Goal: Task Accomplishment & Management: Manage account settings

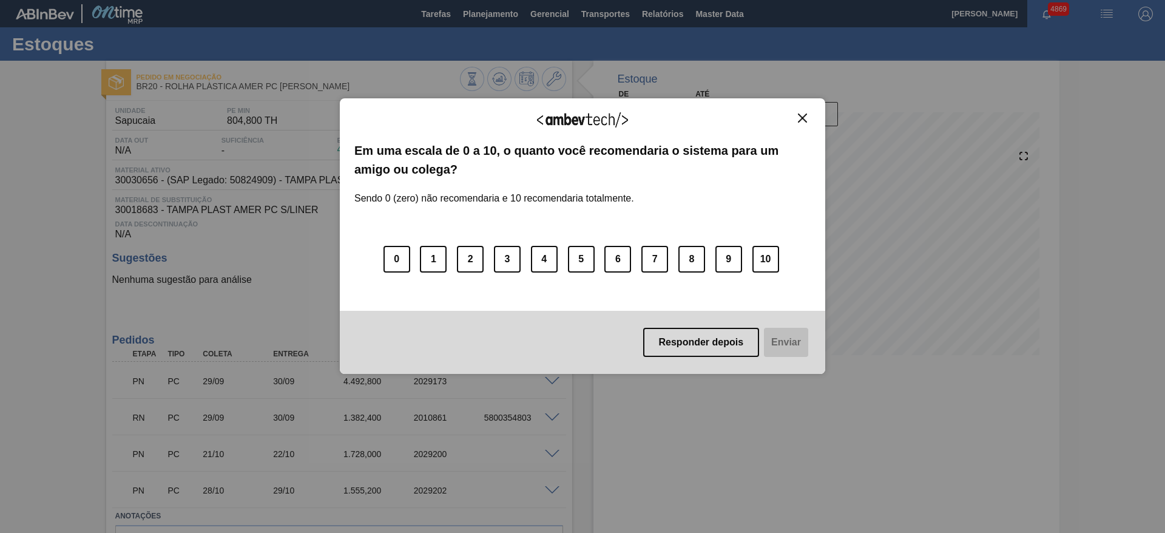
click at [801, 117] on img "Close" at bounding box center [802, 117] width 9 height 9
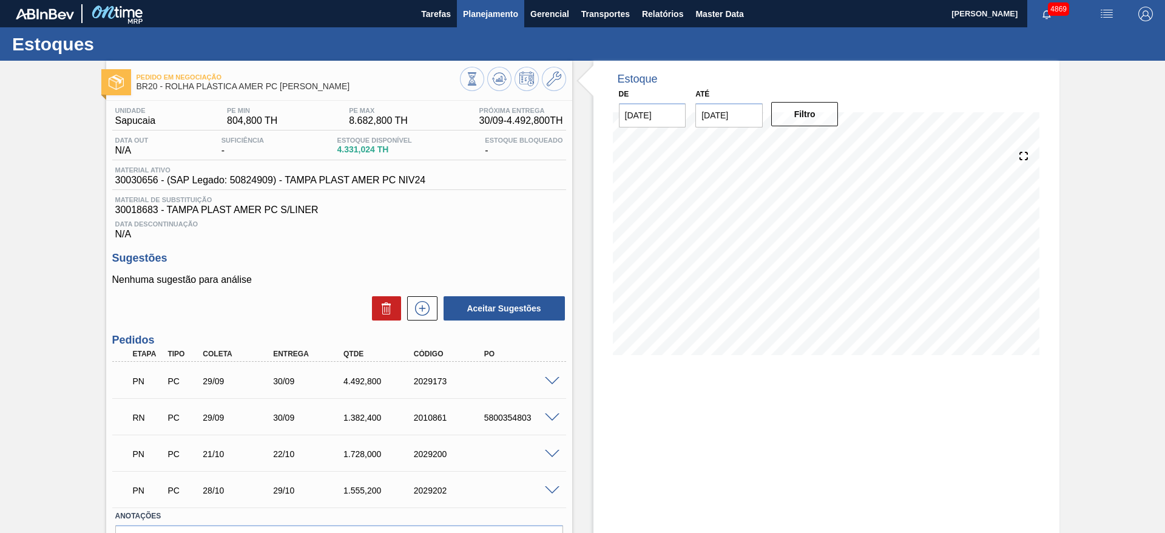
click at [476, 22] on button "Planejamento" at bounding box center [490, 13] width 67 height 27
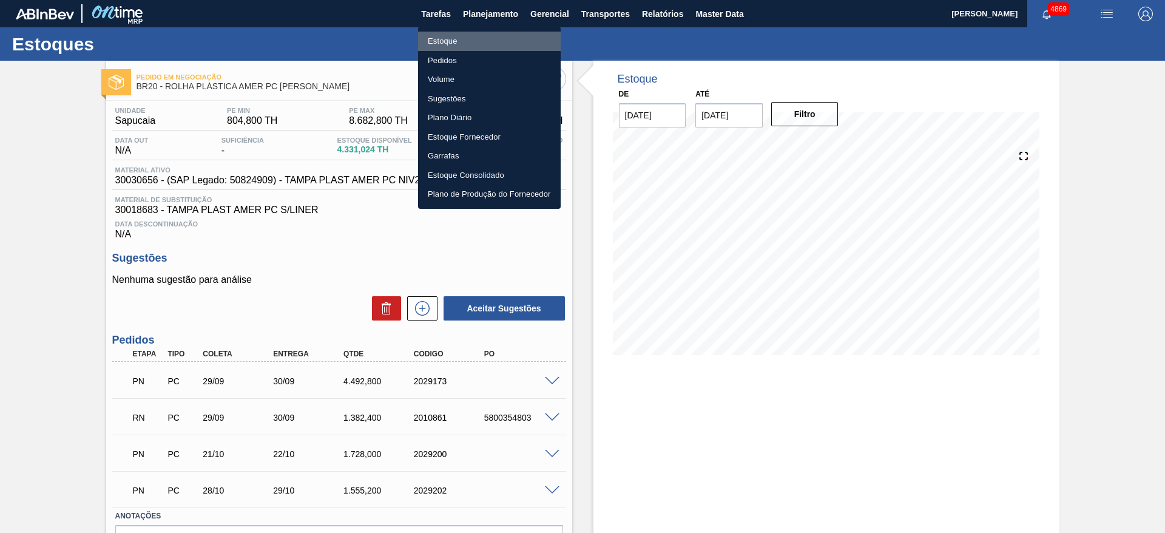
click at [477, 39] on li "Estoque" at bounding box center [489, 41] width 143 height 19
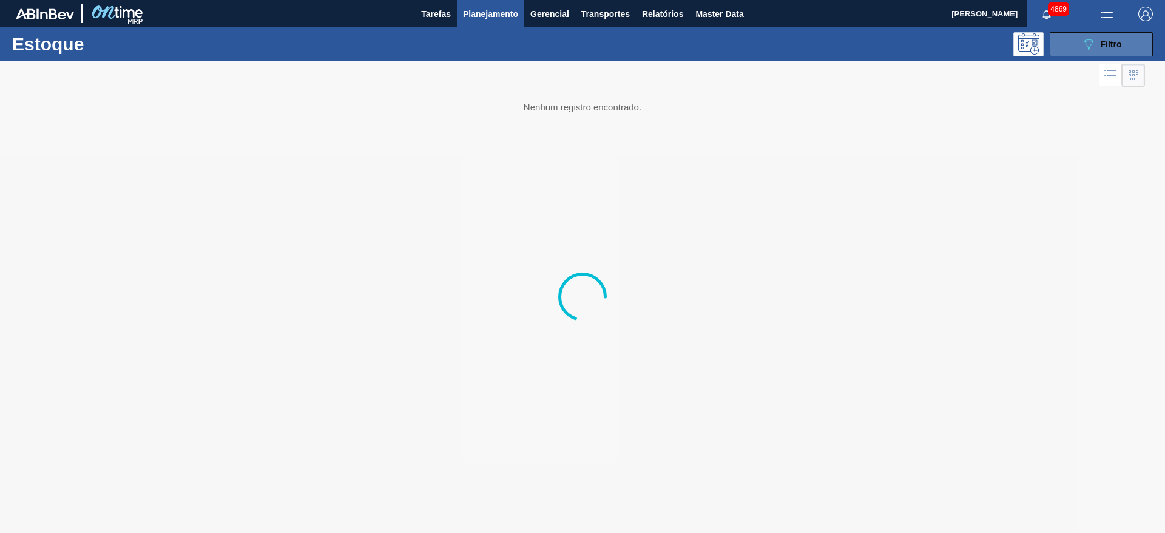
click at [1116, 35] on button "089F7B8B-B2A5-4AFE-B5C0-19BA573D28AC Filtro" at bounding box center [1101, 44] width 103 height 24
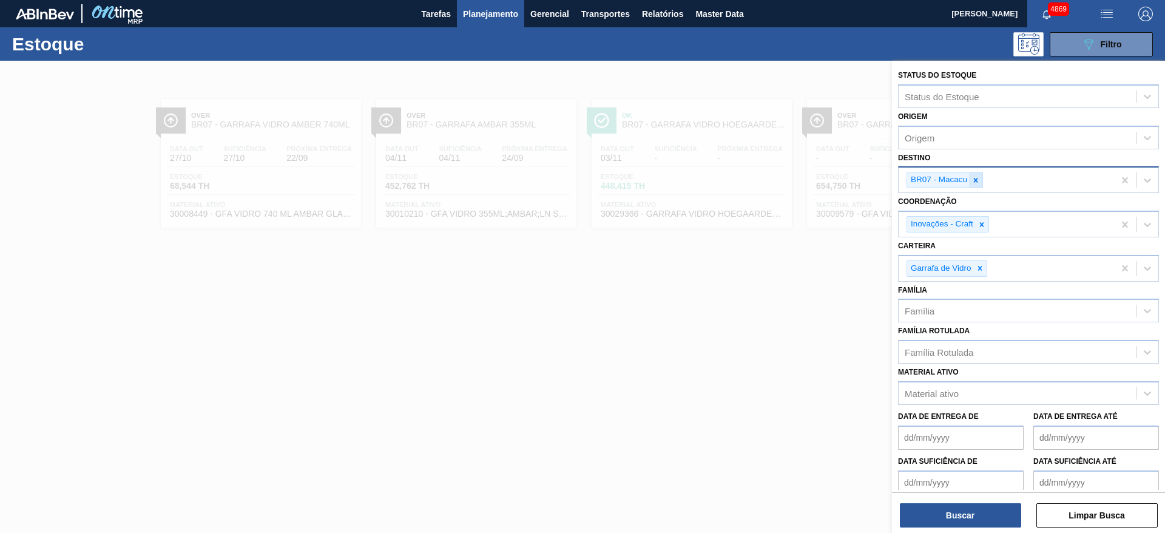
click at [977, 177] on icon at bounding box center [975, 180] width 8 height 8
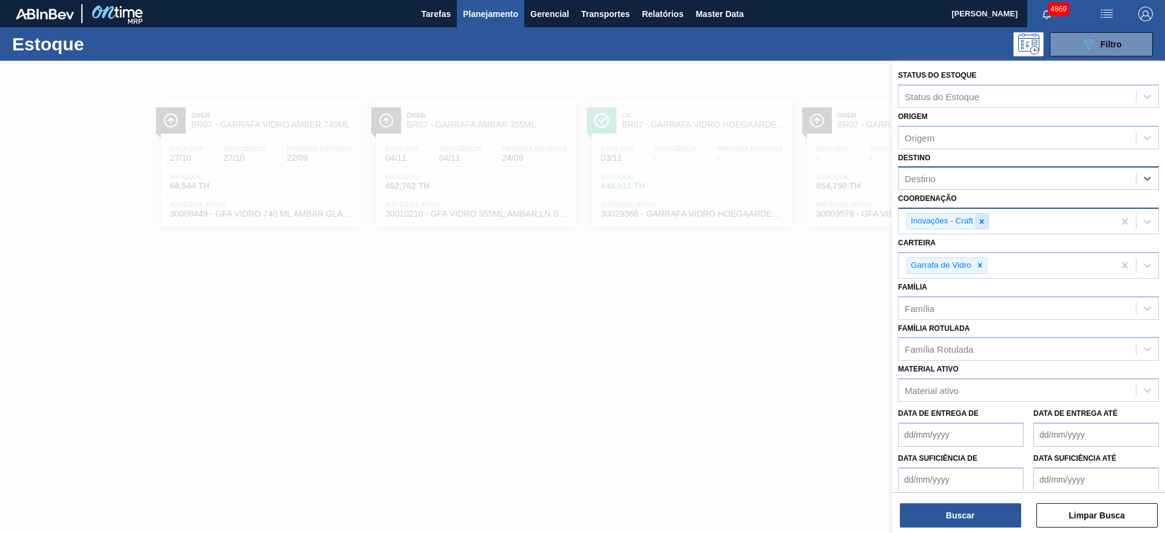
click at [979, 215] on div at bounding box center [981, 221] width 13 height 15
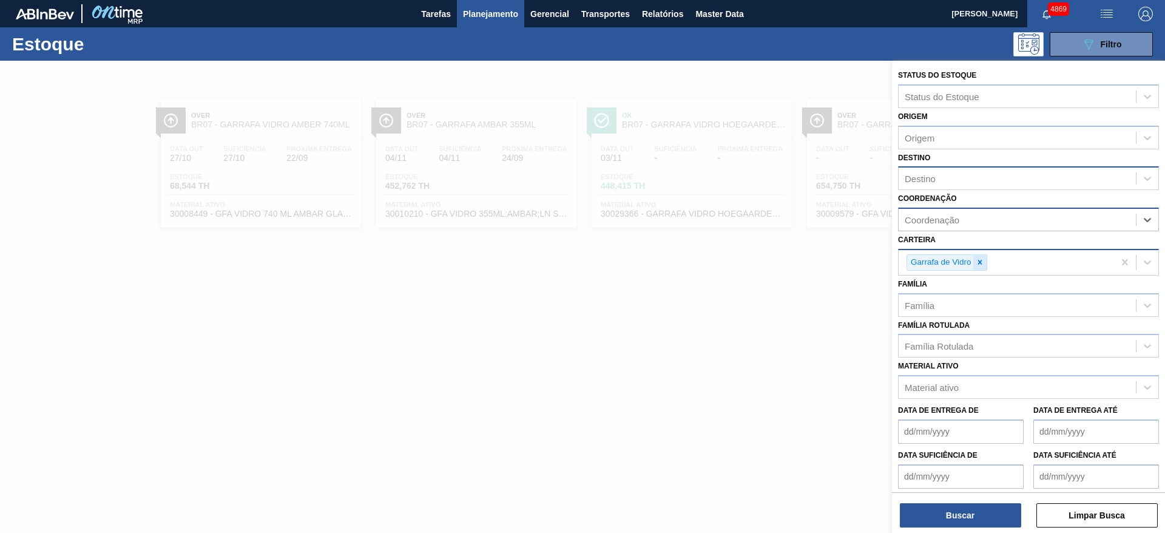
click at [984, 260] on div at bounding box center [979, 262] width 13 height 15
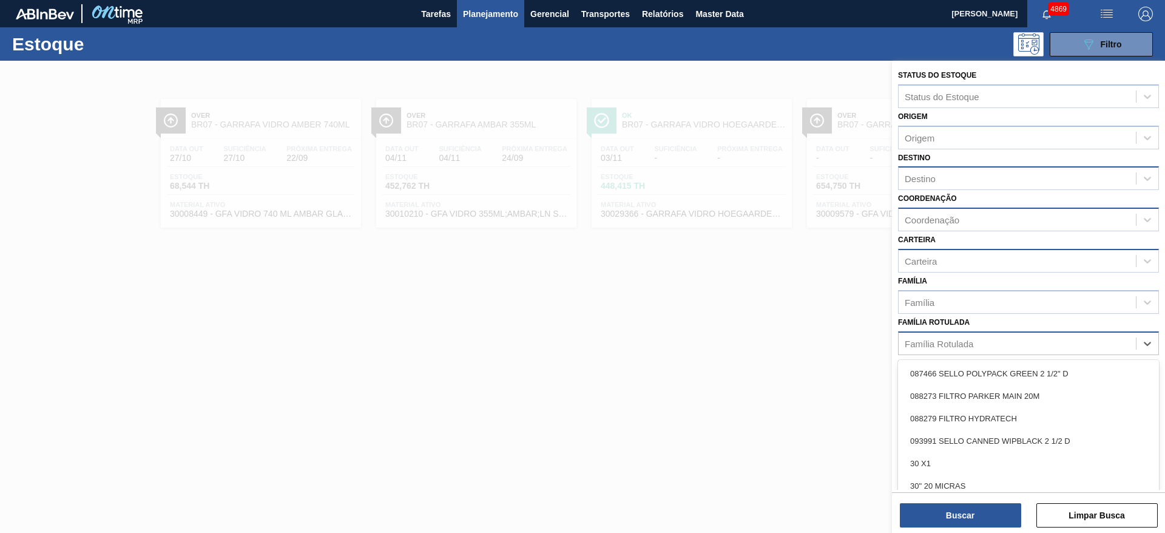
click at [960, 350] on div "Família Rotulada" at bounding box center [1017, 343] width 237 height 18
type Rotulada "cara"
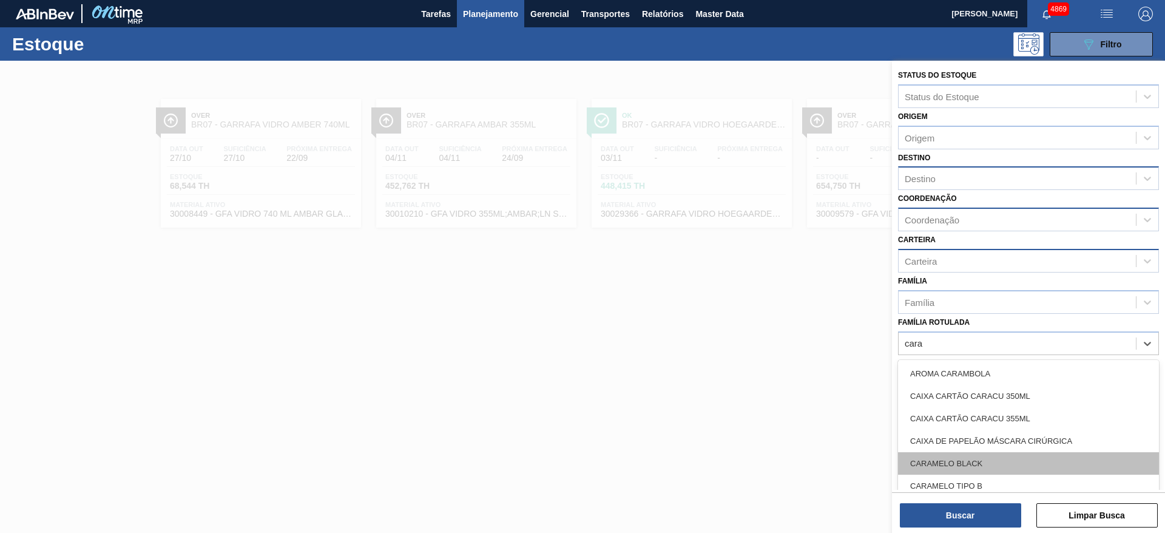
click at [961, 461] on div "CARAMELO BLACK" at bounding box center [1028, 463] width 261 height 22
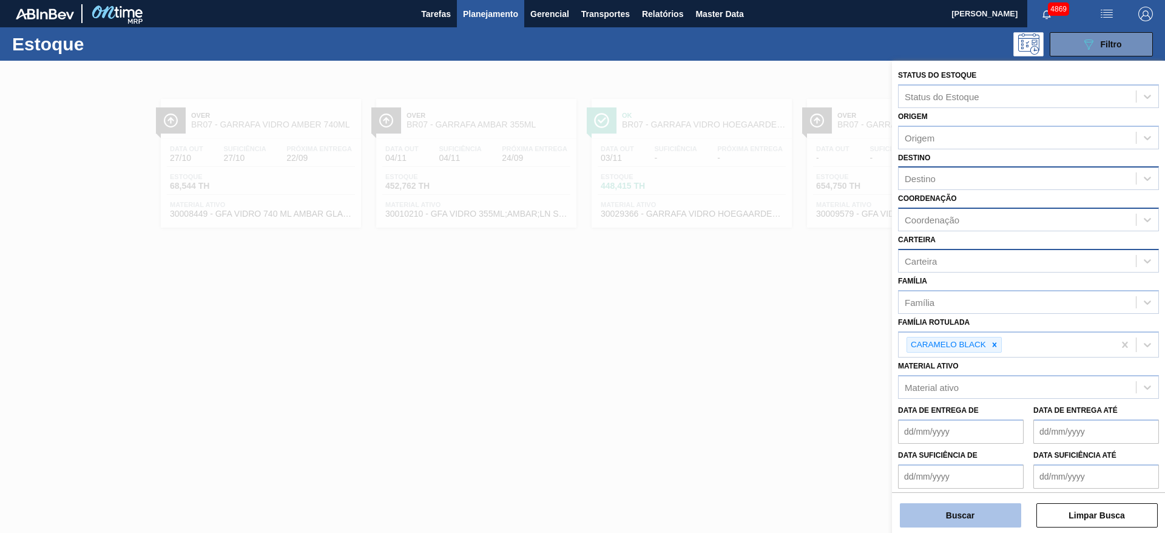
click at [951, 515] on button "Buscar" at bounding box center [960, 515] width 121 height 24
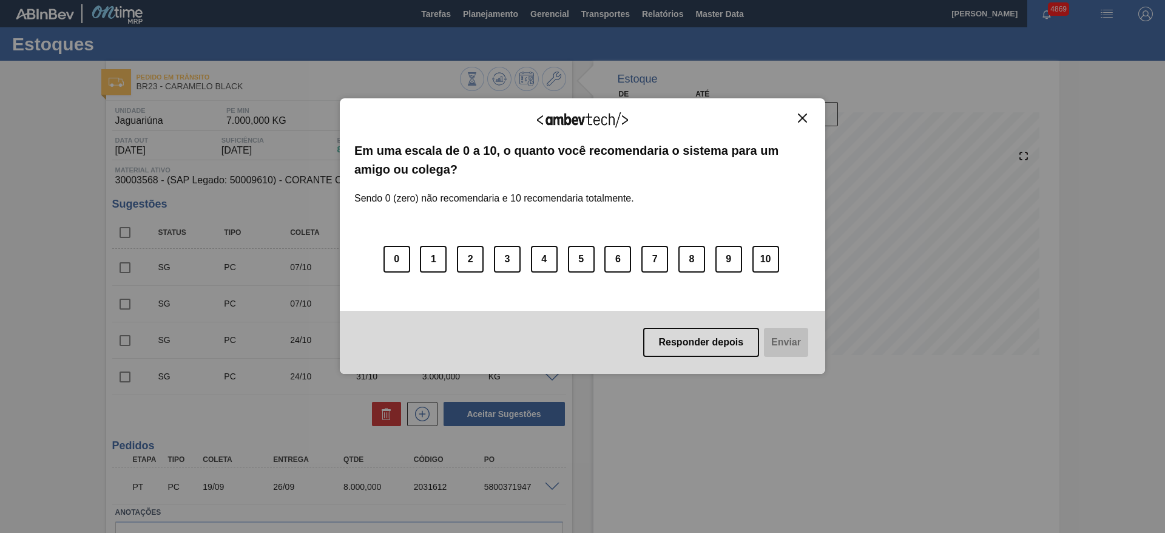
click at [799, 113] on img "Close" at bounding box center [802, 117] width 9 height 9
click at [800, 113] on button "Close" at bounding box center [802, 118] width 16 height 10
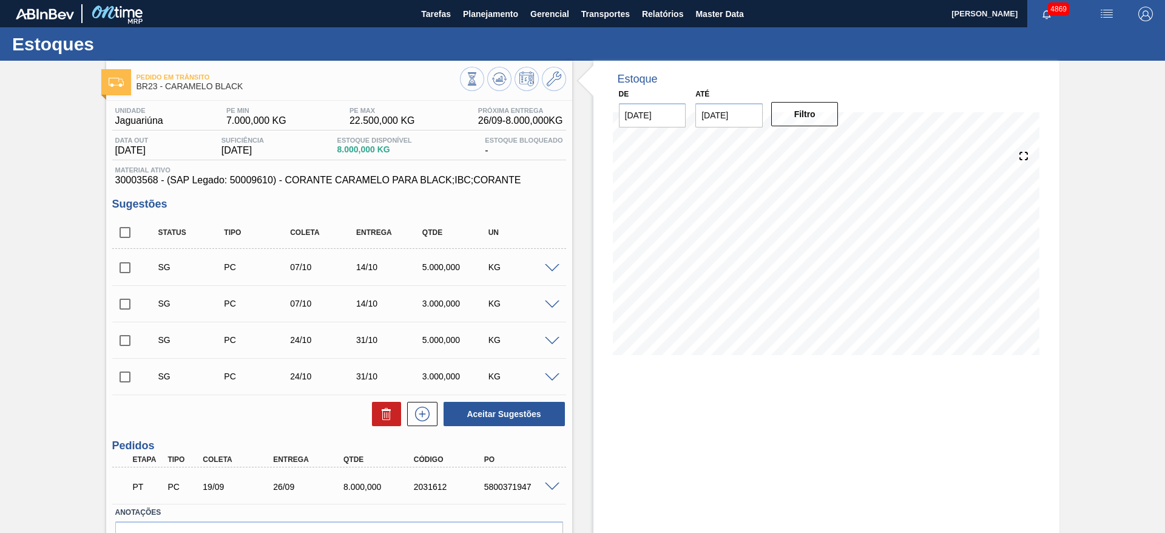
click at [115, 180] on span "30003568 - (SAP Legado: 50009610) - CORANTE CARAMELO PARA BLACK;IBC;CORANTE" at bounding box center [339, 180] width 448 height 11
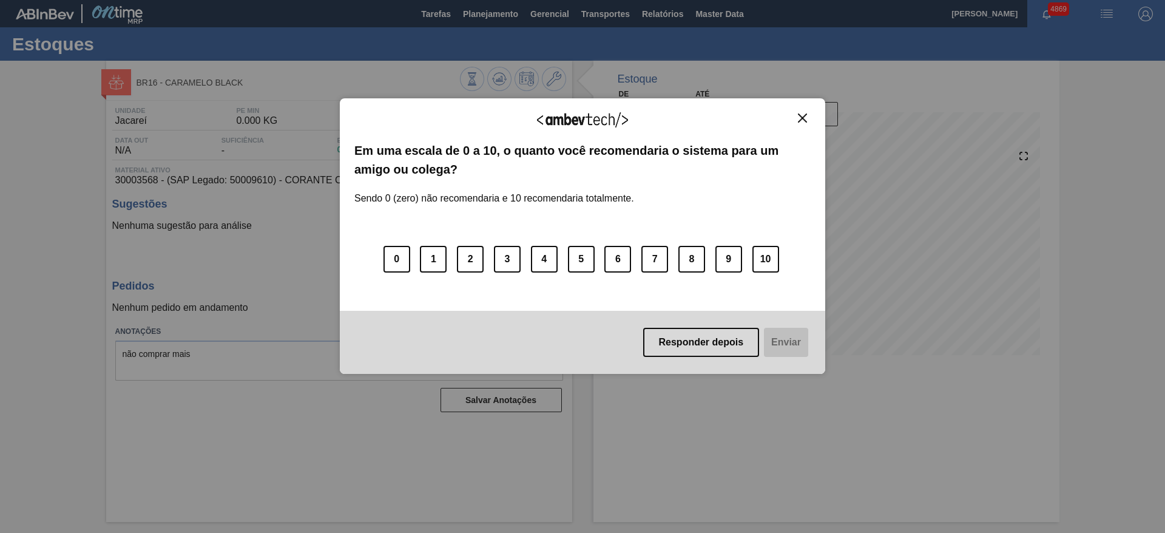
click at [805, 124] on div "Agradecemos seu feedback!" at bounding box center [582, 127] width 456 height 29
click at [803, 115] on img "Close" at bounding box center [802, 117] width 9 height 9
click at [801, 121] on img "Close" at bounding box center [802, 117] width 9 height 9
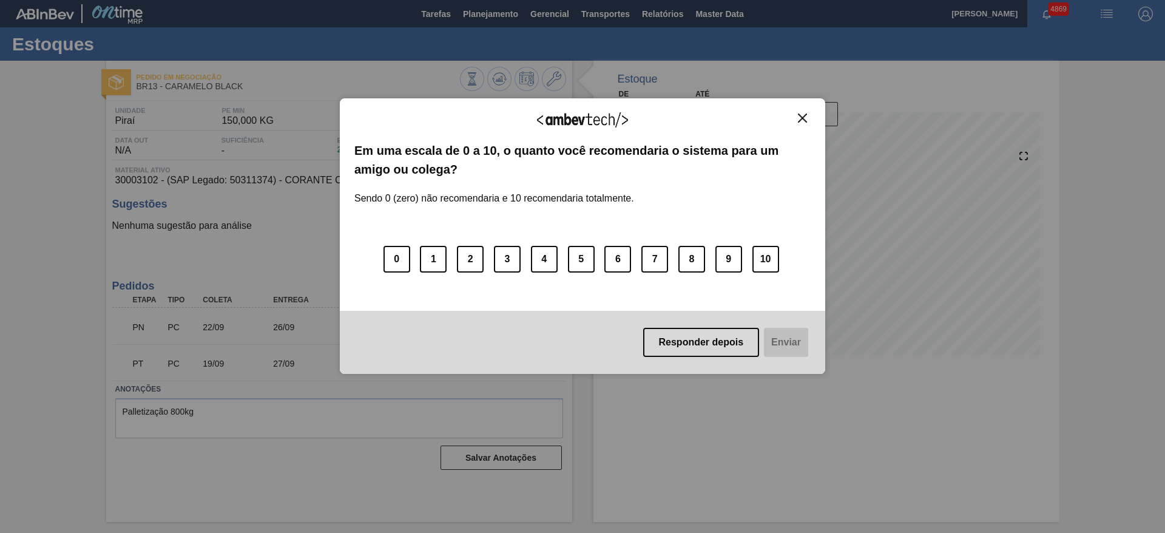
click at [801, 121] on img "Close" at bounding box center [802, 117] width 9 height 9
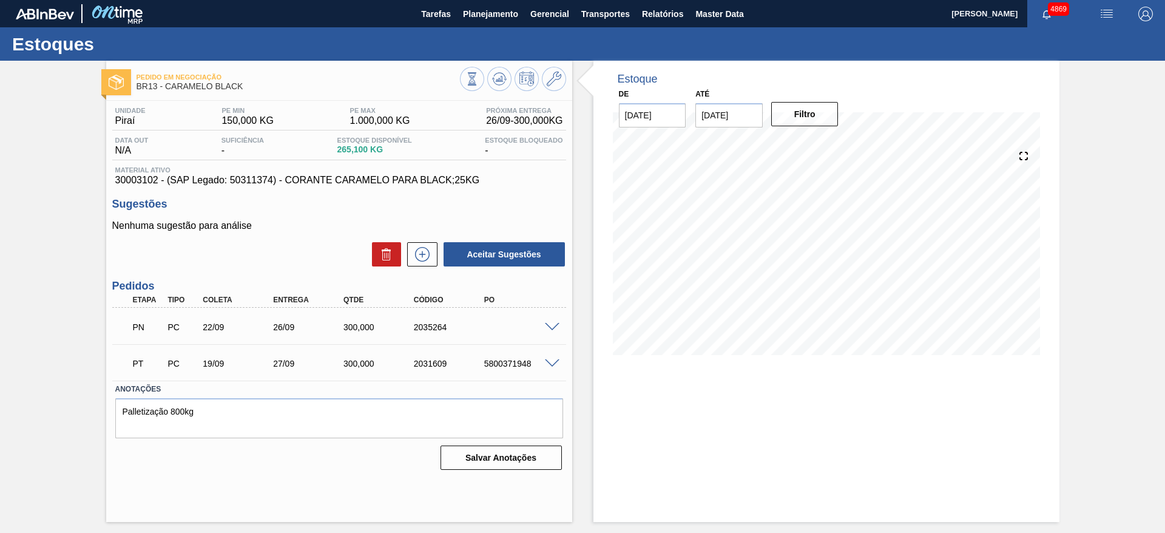
click at [554, 326] on span at bounding box center [552, 327] width 15 height 9
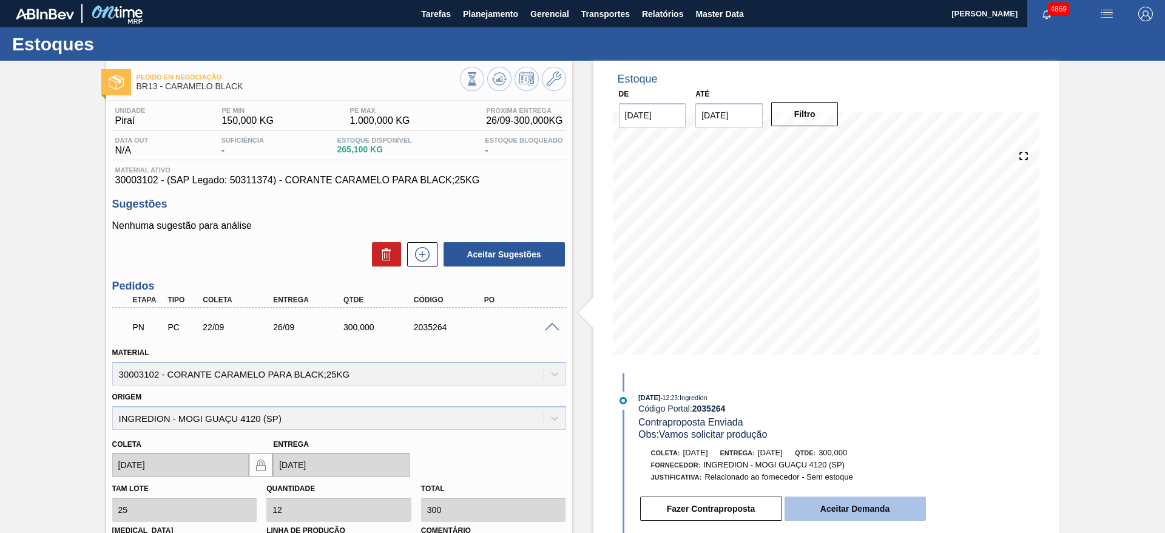
click at [852, 519] on button "Aceitar Demanda" at bounding box center [854, 508] width 141 height 24
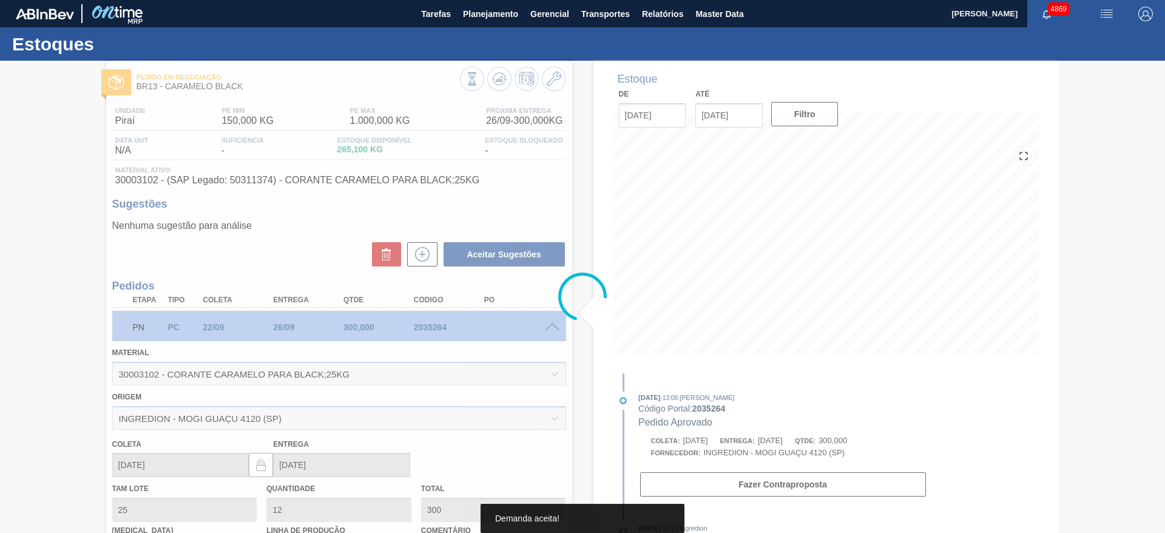
type input "[DATE]"
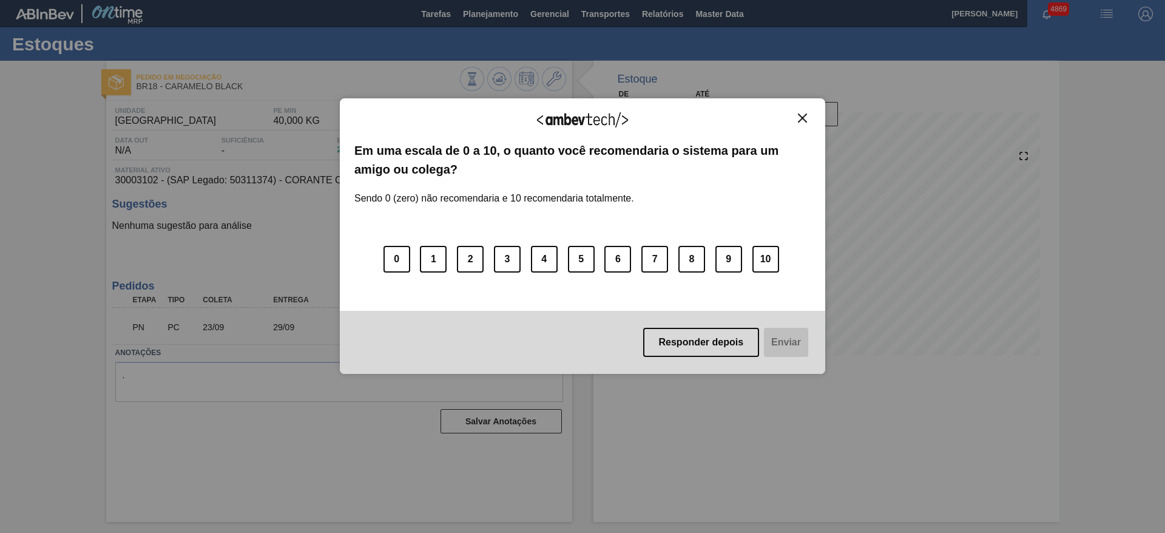
click at [807, 113] on button "Close" at bounding box center [802, 118] width 16 height 10
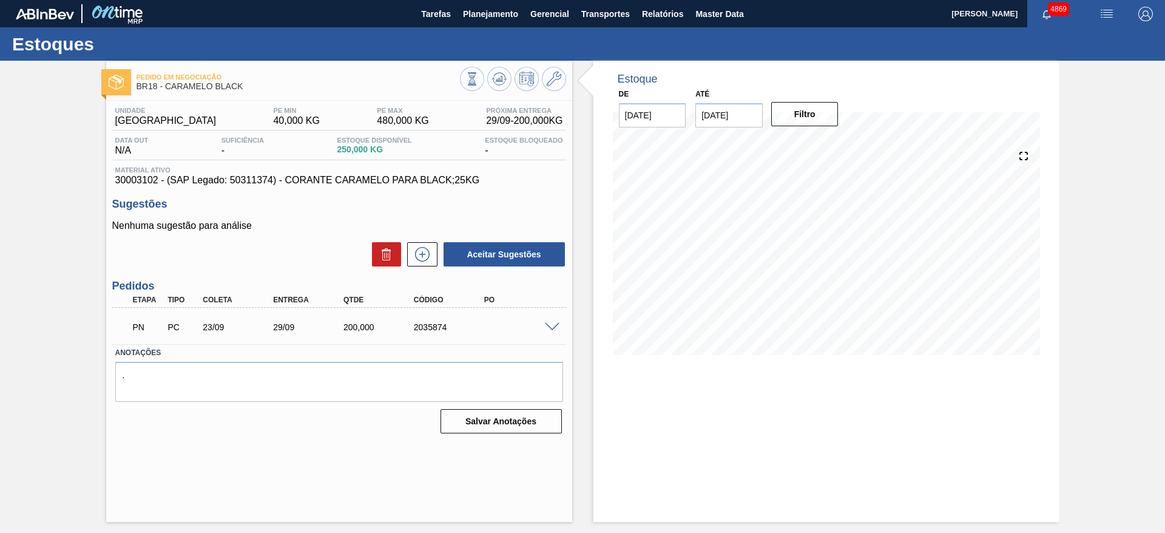
click at [550, 325] on span at bounding box center [552, 327] width 15 height 9
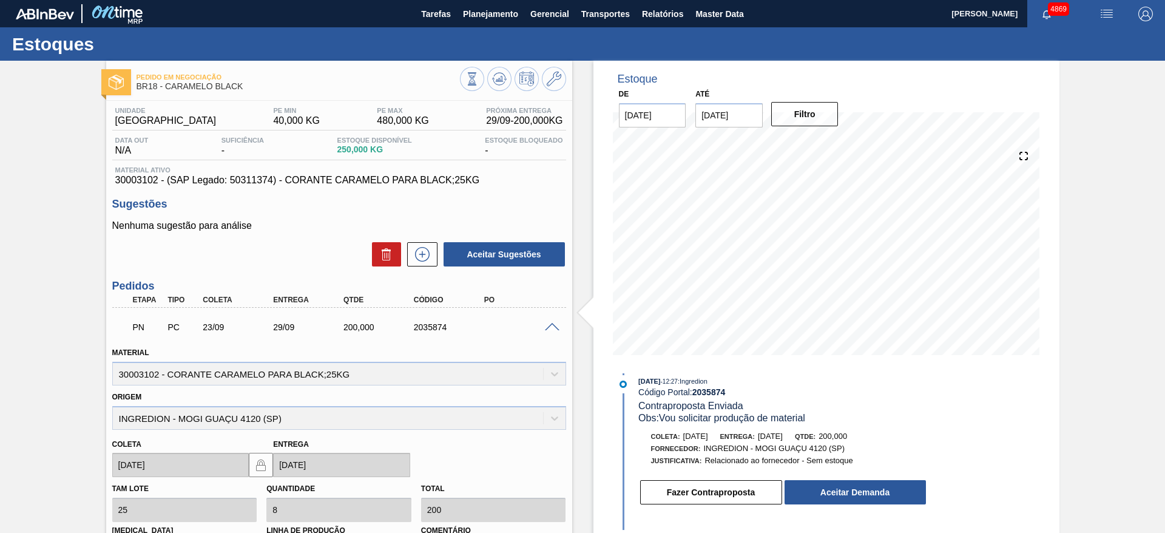
scroll to position [20, 0]
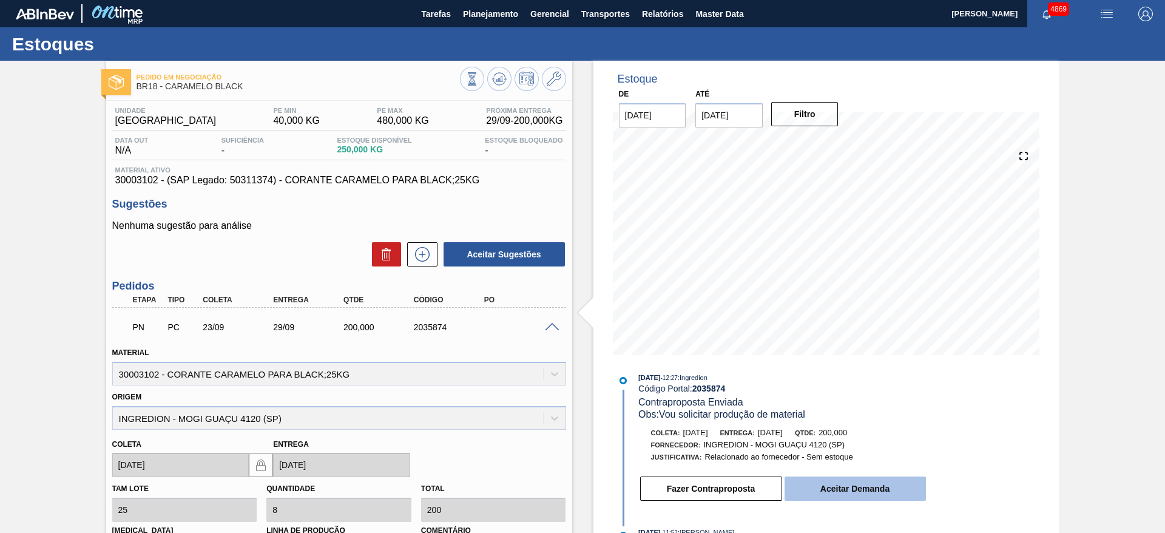
click at [838, 493] on button "Aceitar Demanda" at bounding box center [854, 488] width 141 height 24
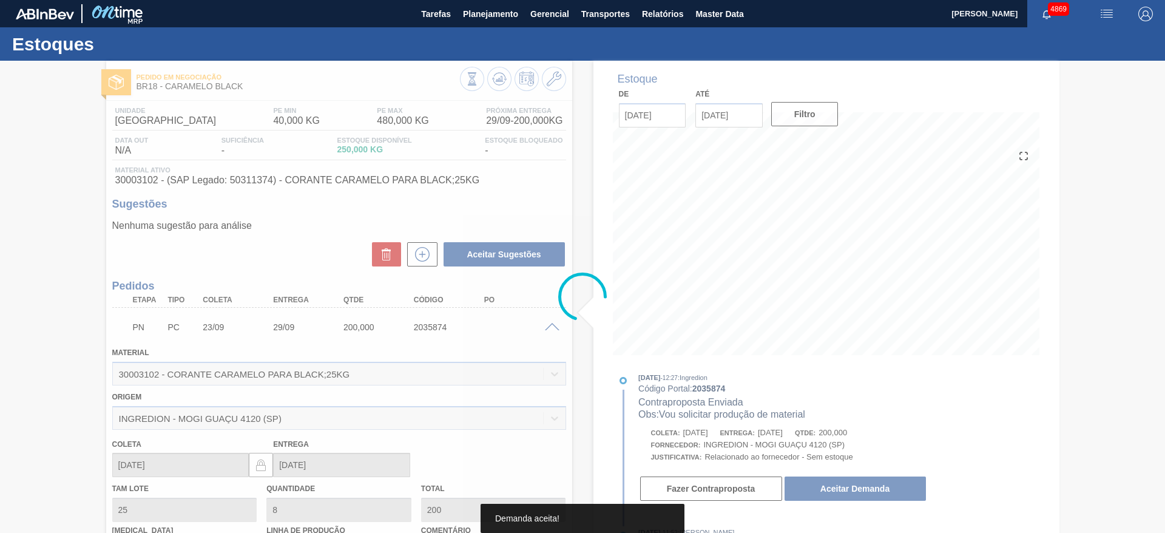
scroll to position [118, 0]
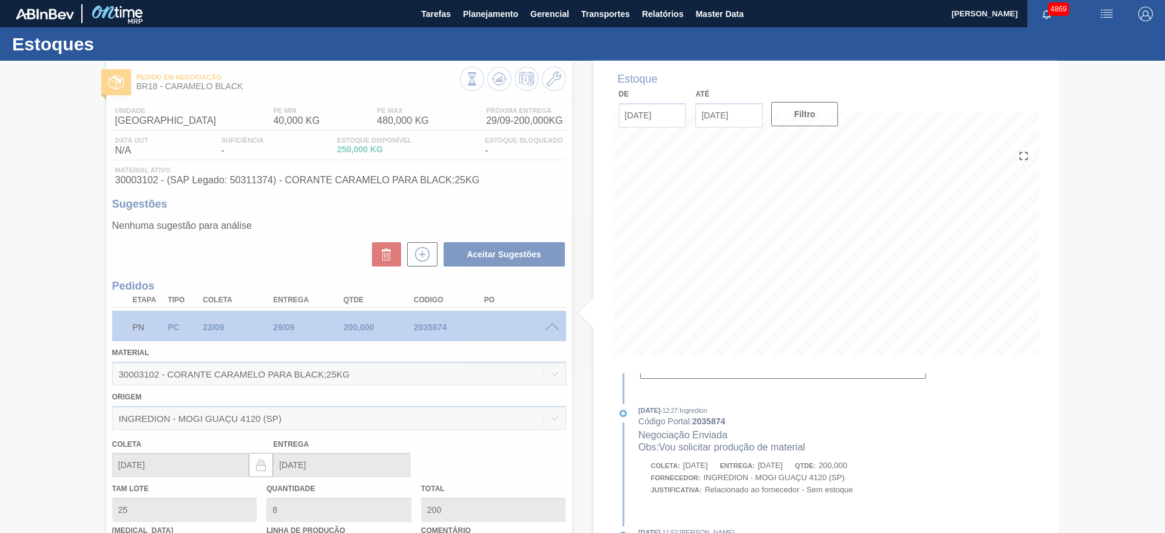
type input "[DATE]"
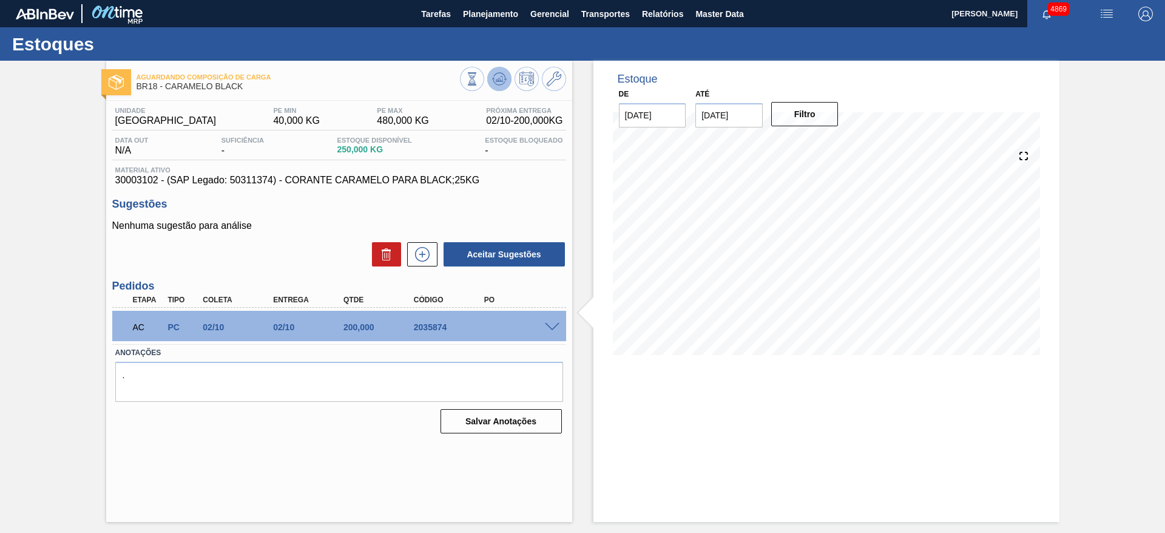
click at [508, 78] on button at bounding box center [499, 79] width 24 height 24
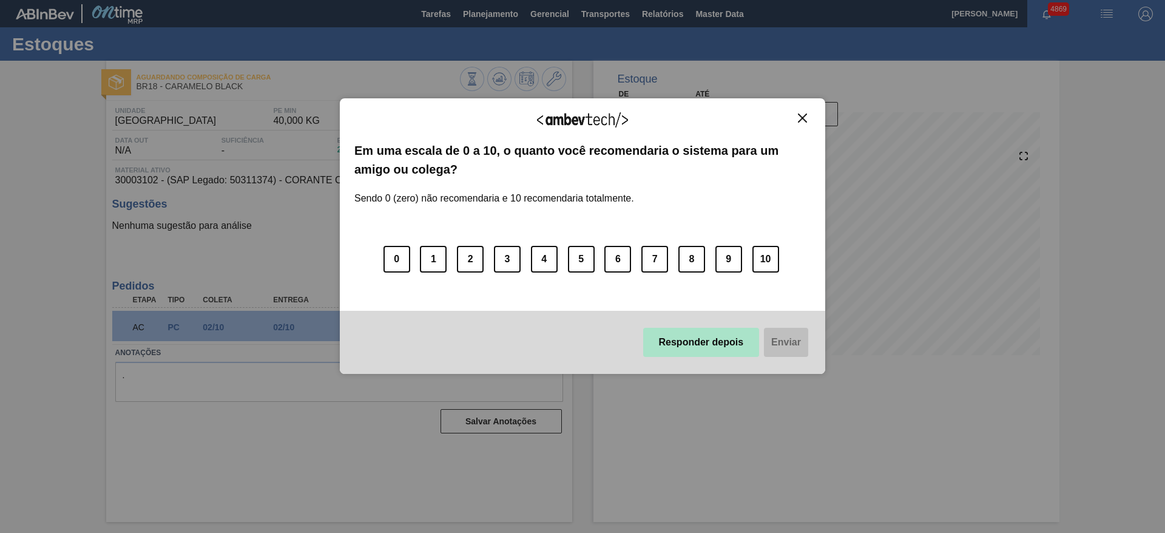
click at [689, 346] on button "Responder depois" at bounding box center [701, 342] width 116 height 29
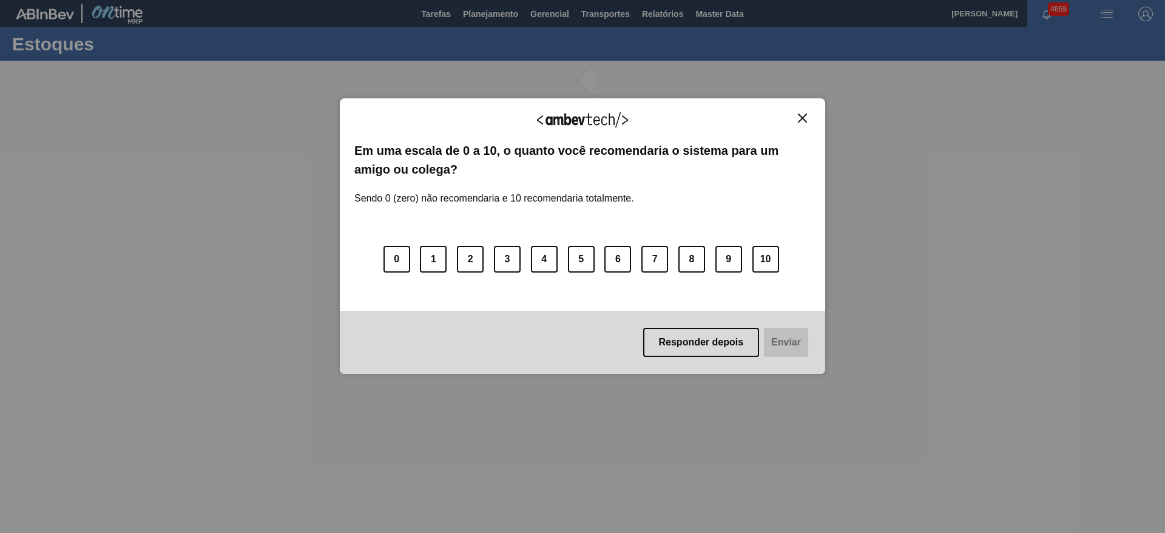
click at [798, 116] on img "Close" at bounding box center [802, 117] width 9 height 9
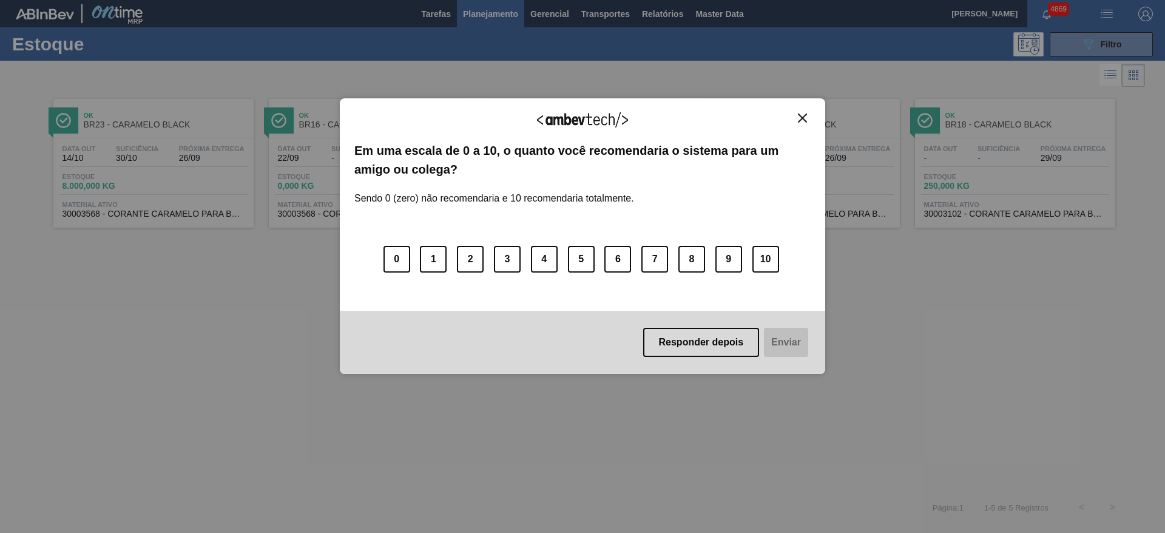
click at [806, 121] on img "Close" at bounding box center [802, 117] width 9 height 9
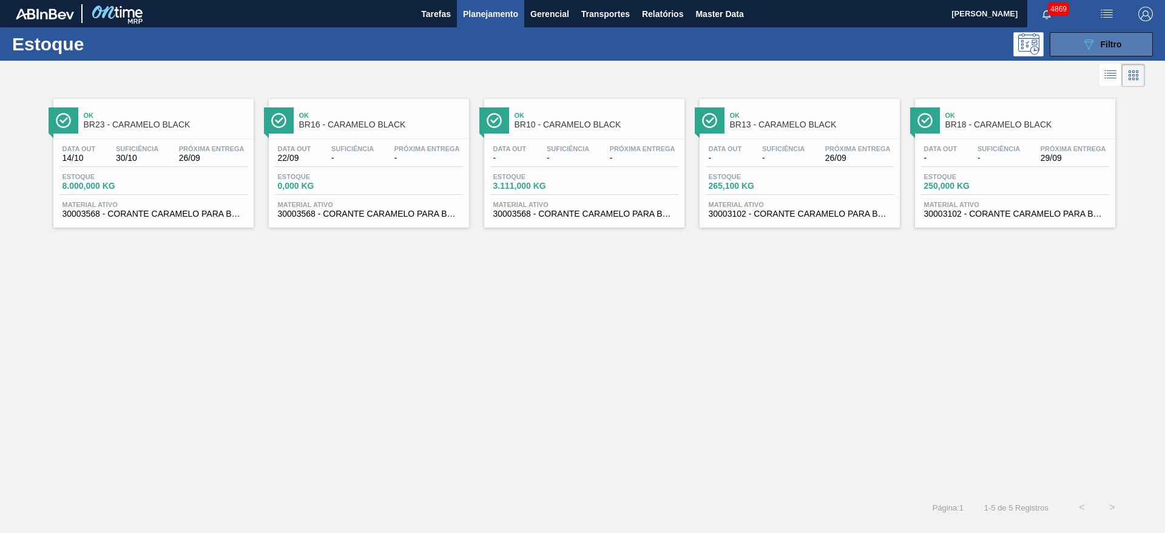
click at [1101, 44] on span "Filtro" at bounding box center [1111, 44] width 21 height 10
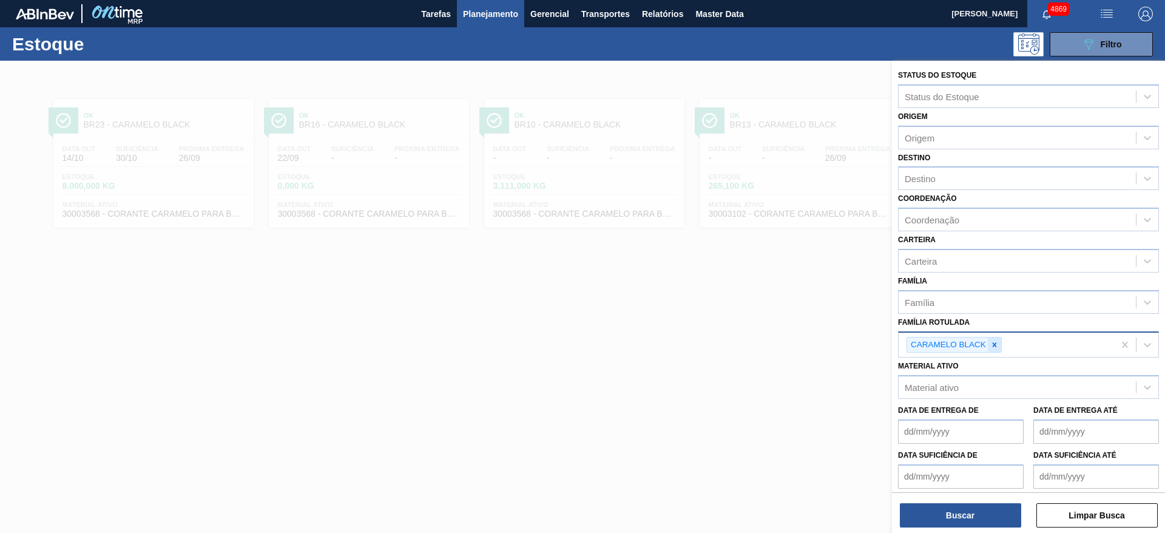
click at [988, 341] on div at bounding box center [994, 344] width 13 height 15
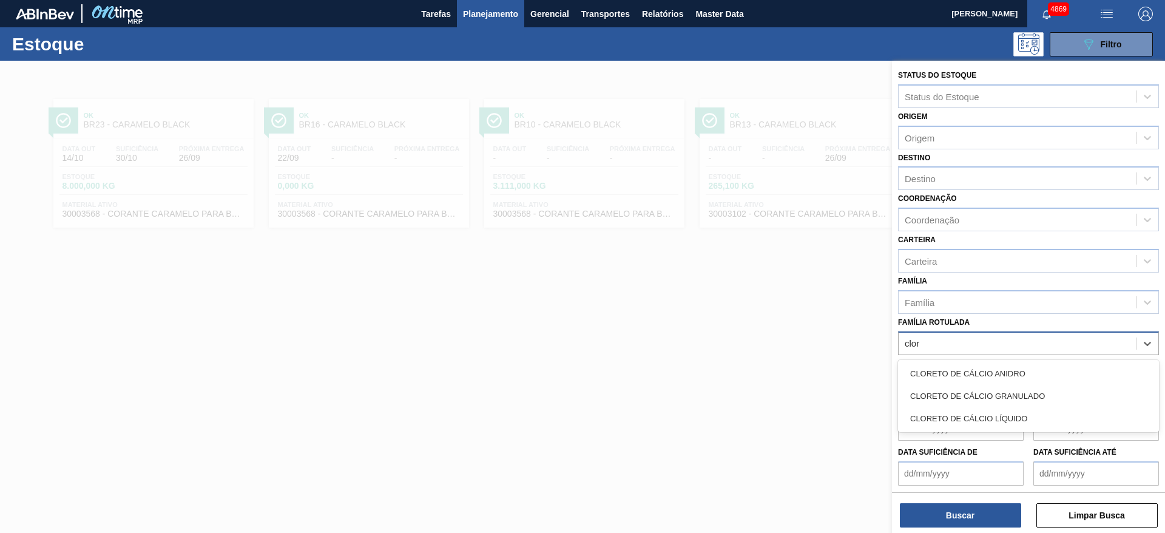
type Rotulada "clore"
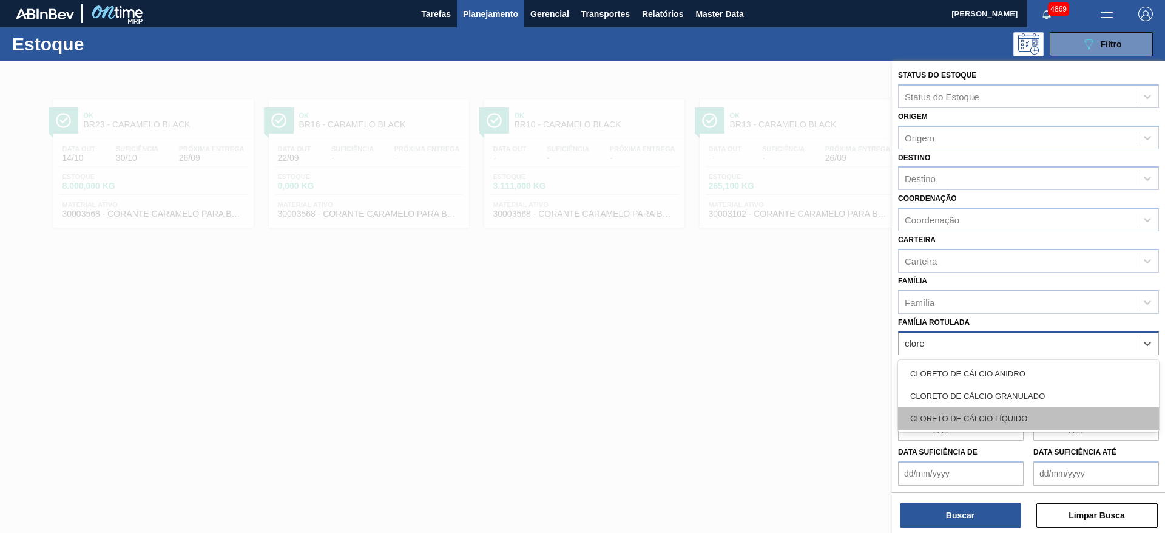
click at [968, 422] on div "CLORETO DE CÁLCIO LÍQUIDO" at bounding box center [1028, 418] width 261 height 22
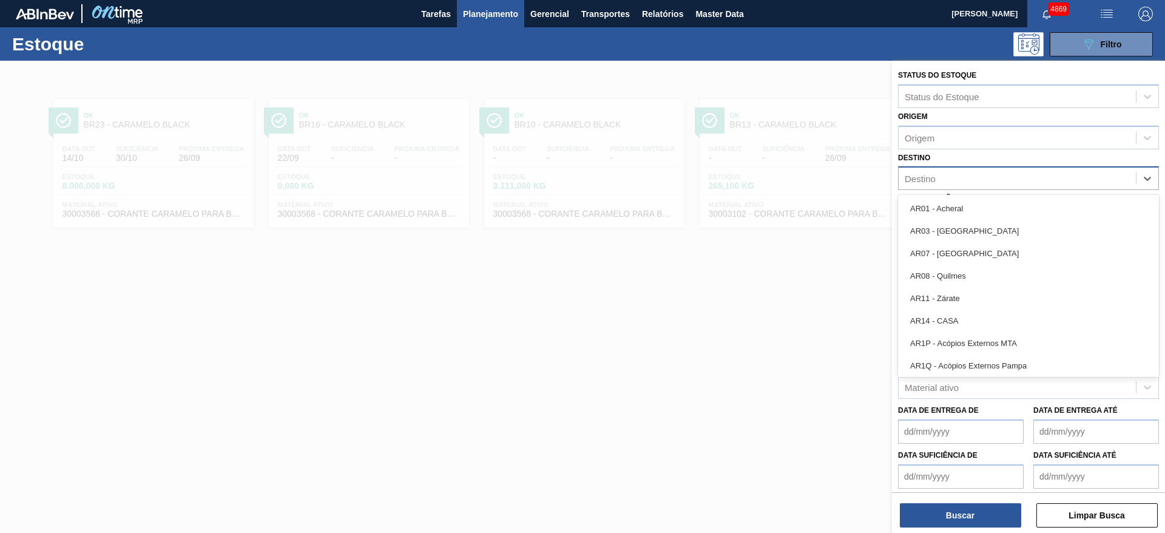
click at [992, 176] on div "Destino" at bounding box center [1017, 179] width 237 height 18
type input "po"
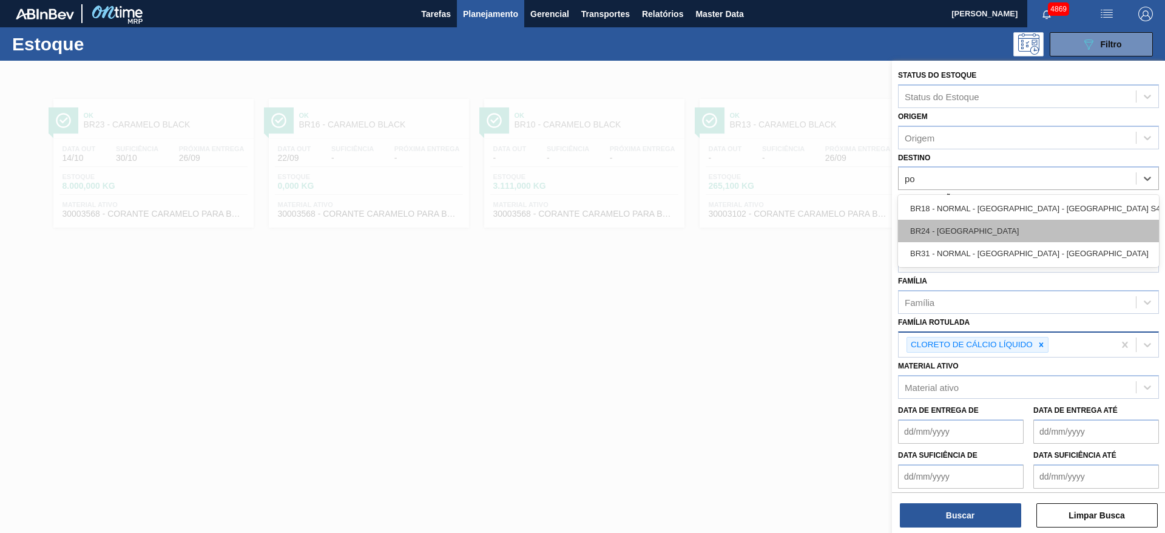
click at [976, 237] on div "BR24 - Ponta Grossa" at bounding box center [1028, 231] width 261 height 22
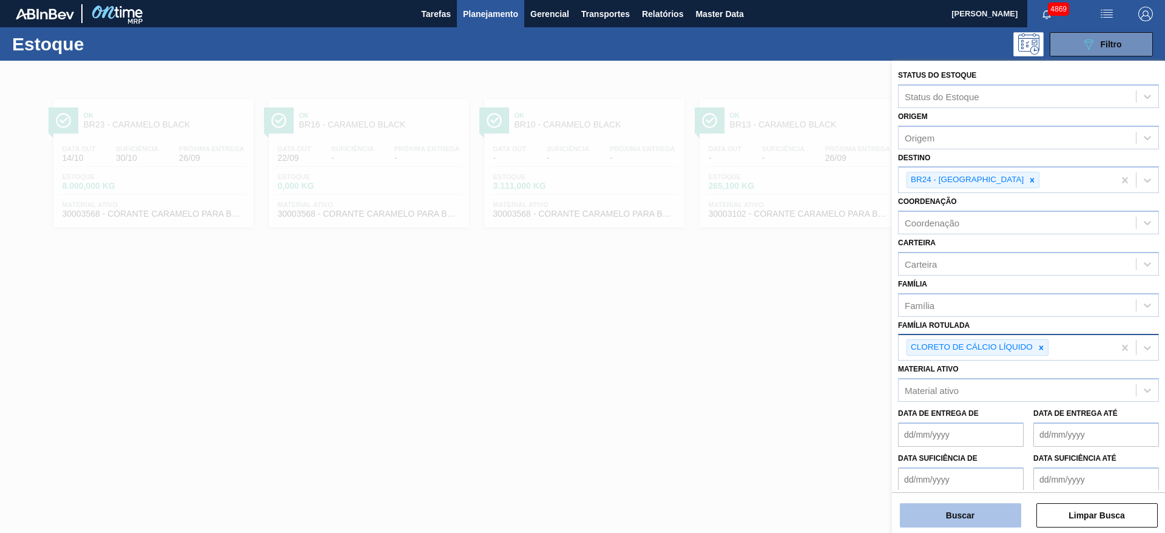
click at [944, 508] on button "Buscar" at bounding box center [960, 515] width 121 height 24
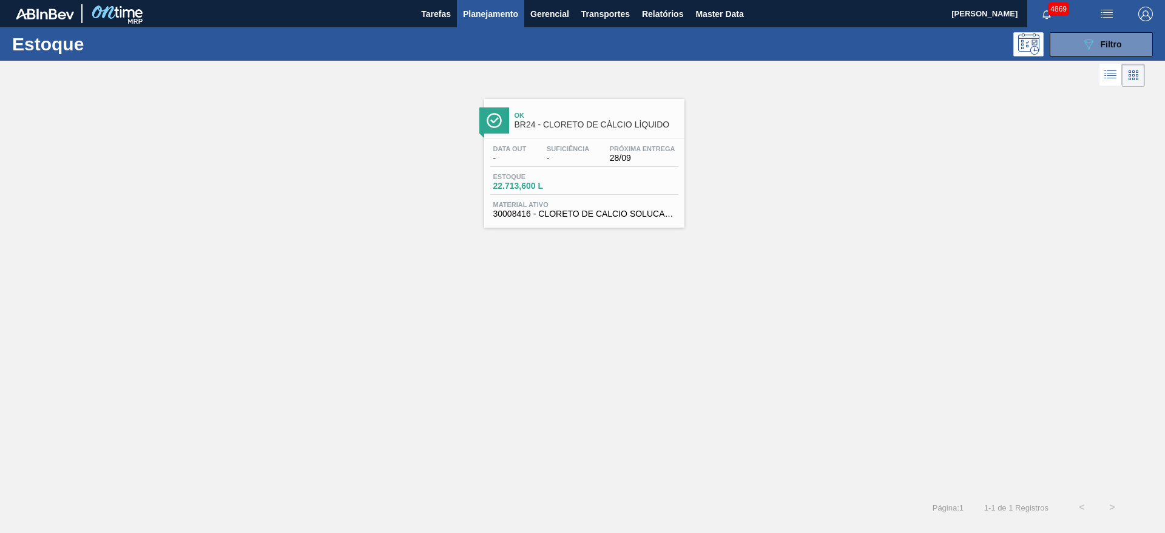
click at [635, 194] on div "Estoque 22.713,600 L" at bounding box center [584, 184] width 188 height 22
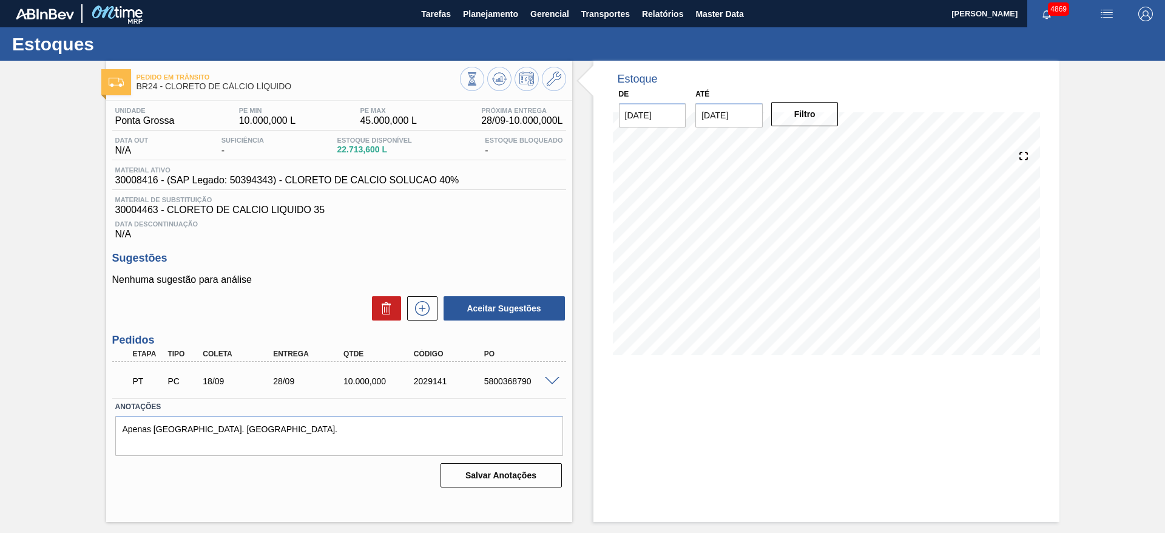
click at [759, 473] on div "Estoque De 22/09/2025 Até 30/10/2025 Filtro" at bounding box center [826, 291] width 466 height 461
click at [516, 10] on span "Planejamento" at bounding box center [490, 14] width 55 height 15
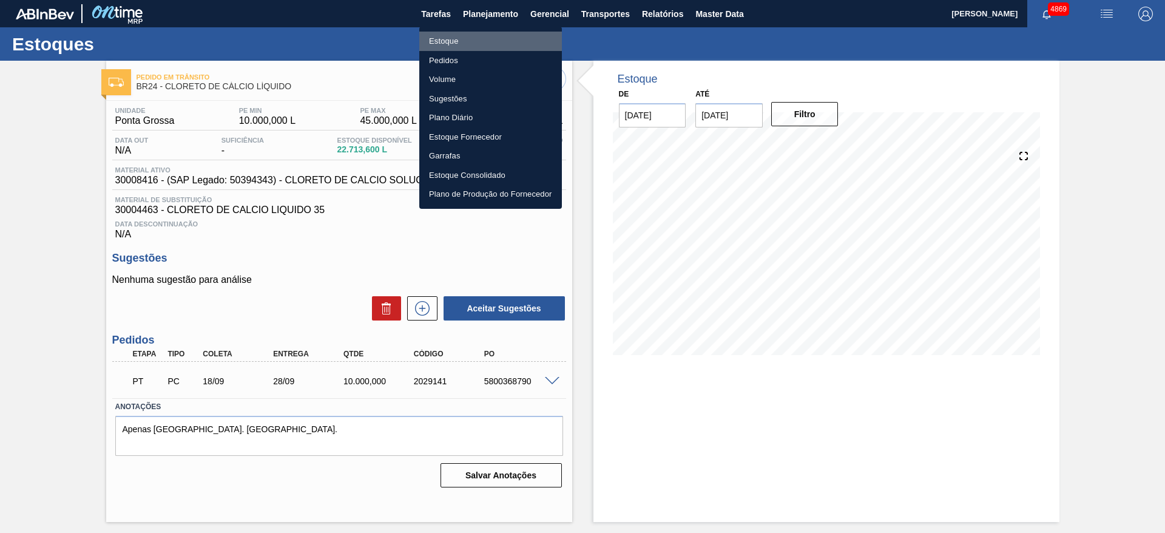
click at [499, 39] on li "Estoque" at bounding box center [490, 41] width 143 height 19
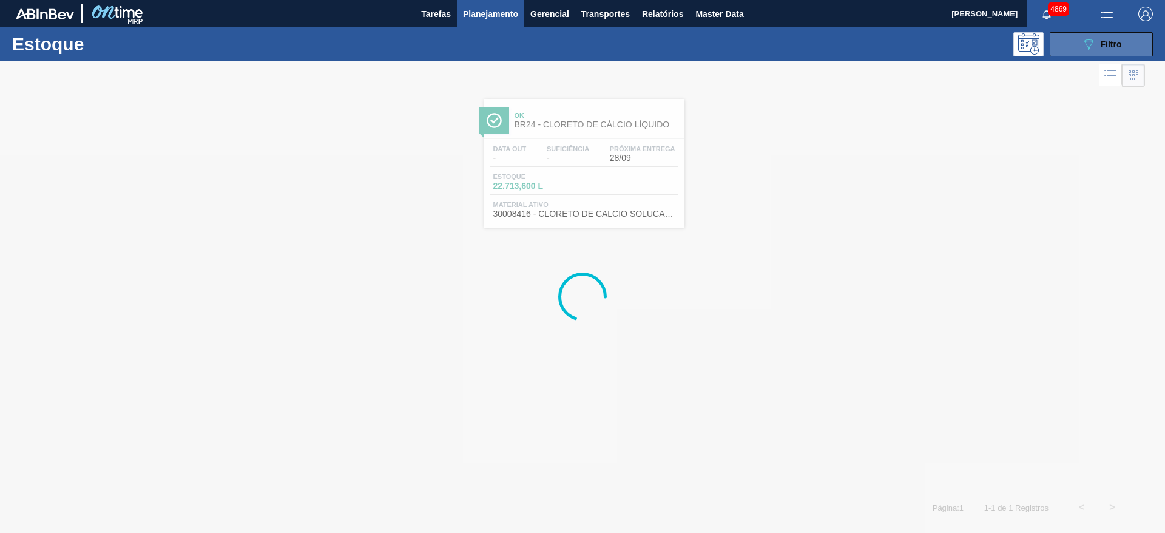
click at [1072, 40] on button "089F7B8B-B2A5-4AFE-B5C0-19BA573D28AC Filtro" at bounding box center [1101, 44] width 103 height 24
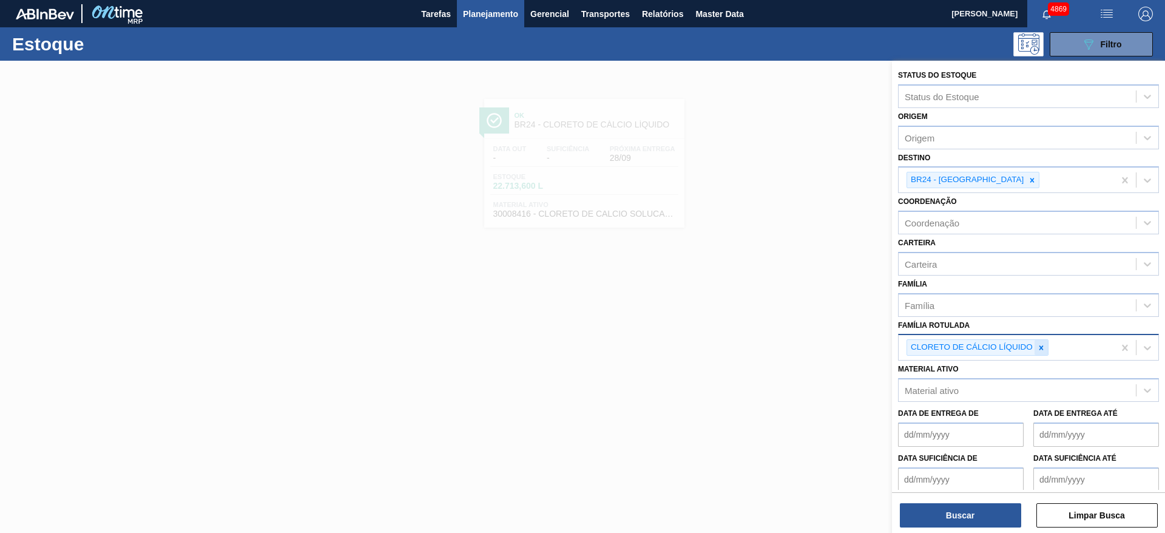
click at [1045, 348] on icon at bounding box center [1041, 347] width 8 height 8
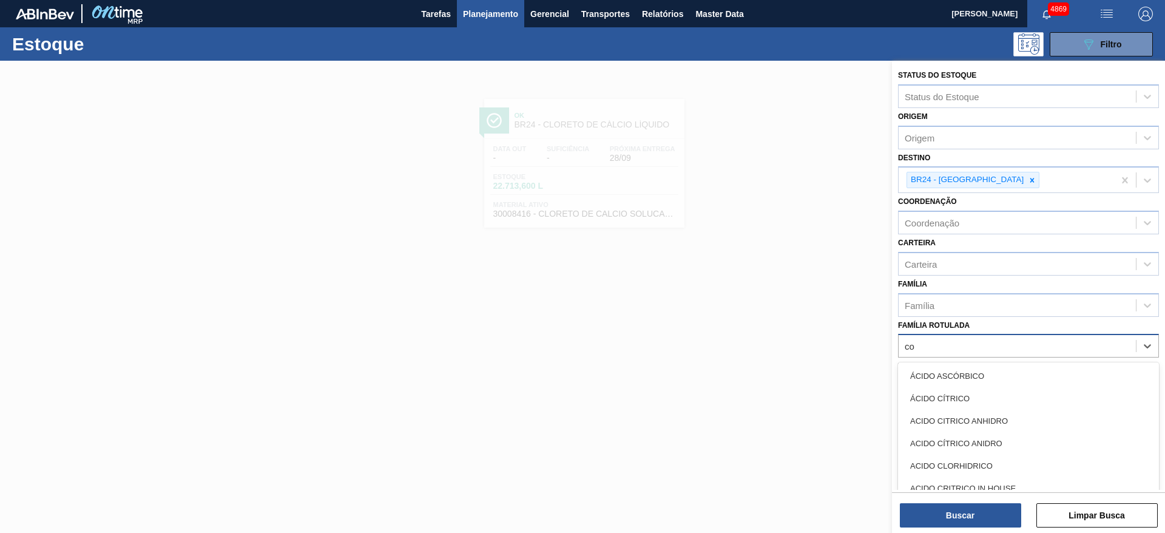
type Rotulada "c"
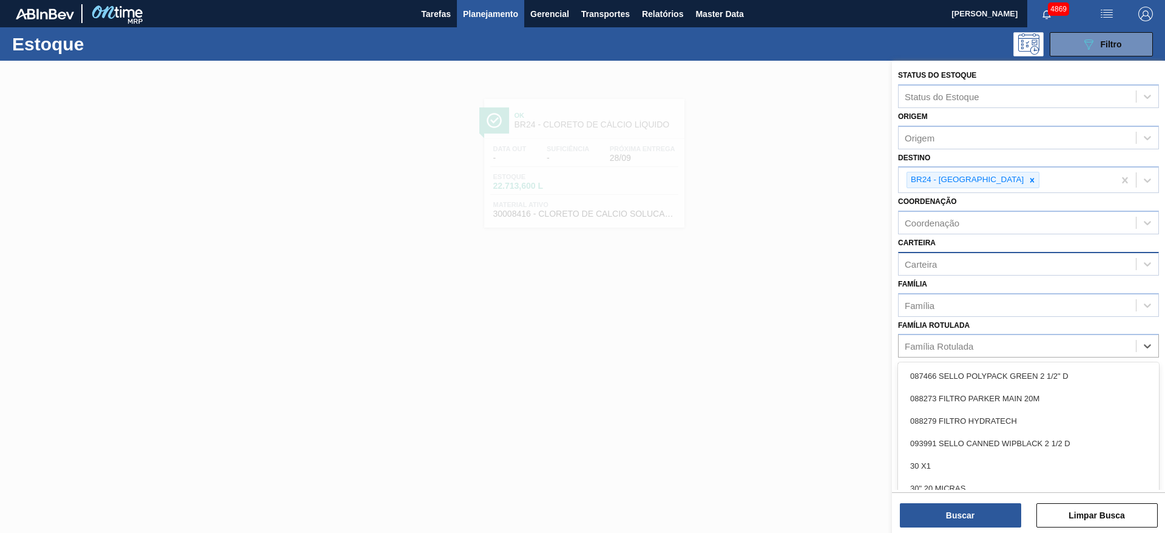
click at [1028, 266] on div "Carteira" at bounding box center [1017, 264] width 237 height 18
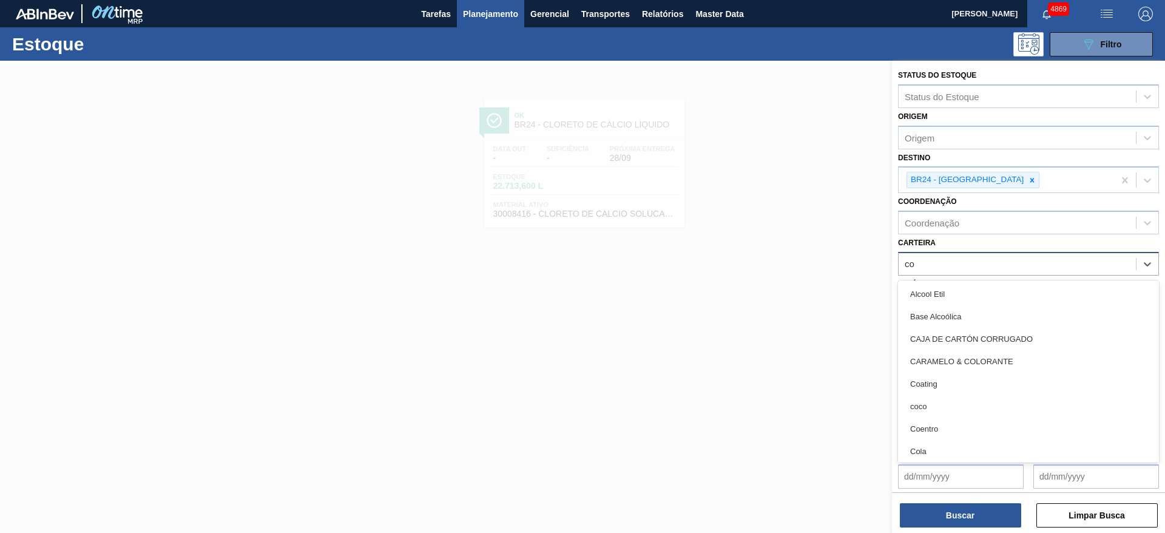
type input "coa"
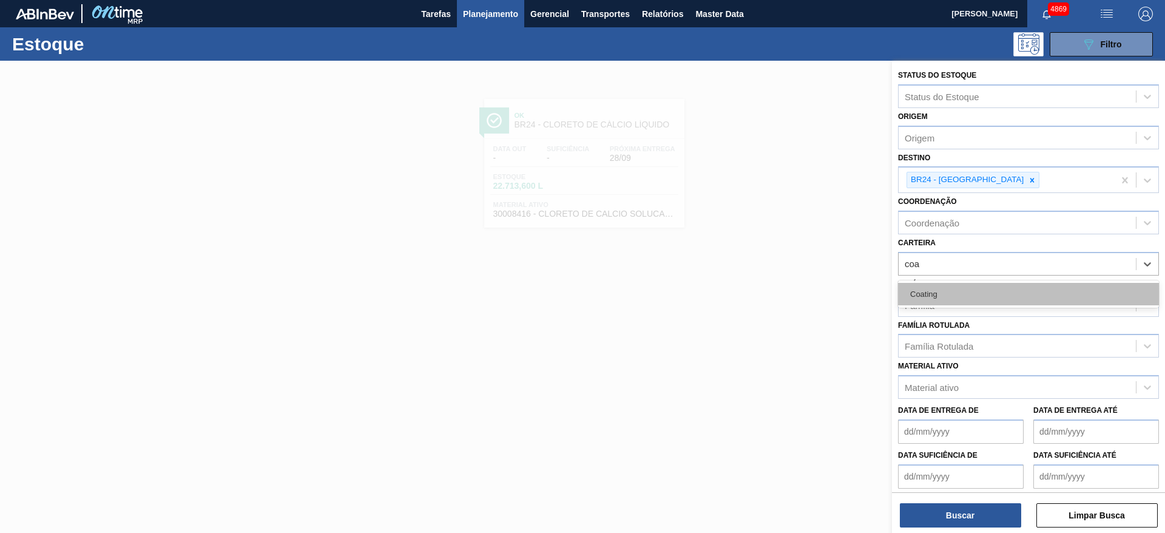
click at [1008, 293] on div "Coating" at bounding box center [1028, 294] width 261 height 22
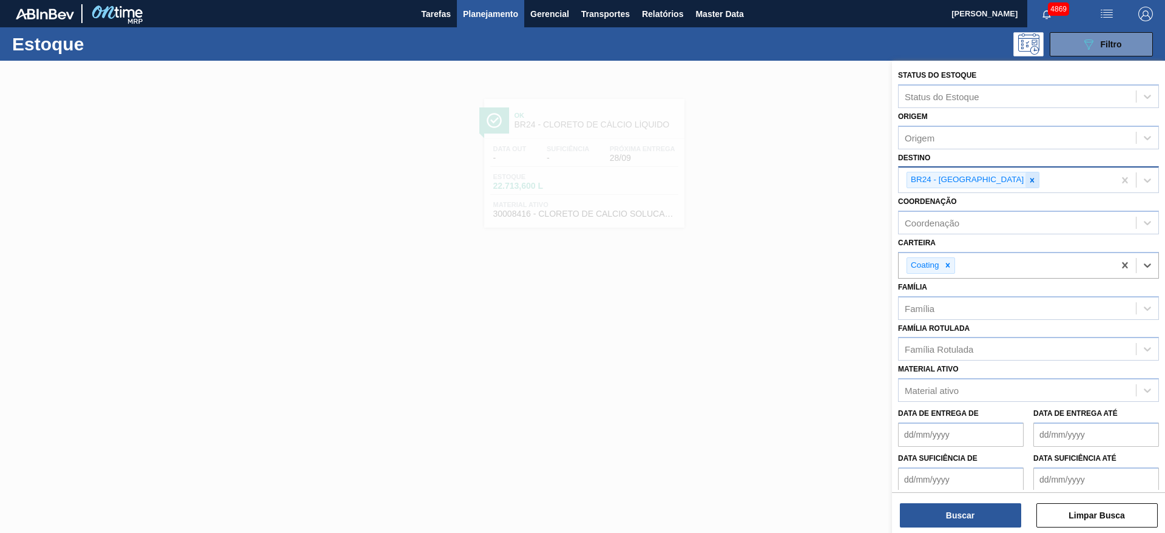
click at [1028, 179] on icon at bounding box center [1032, 180] width 8 height 8
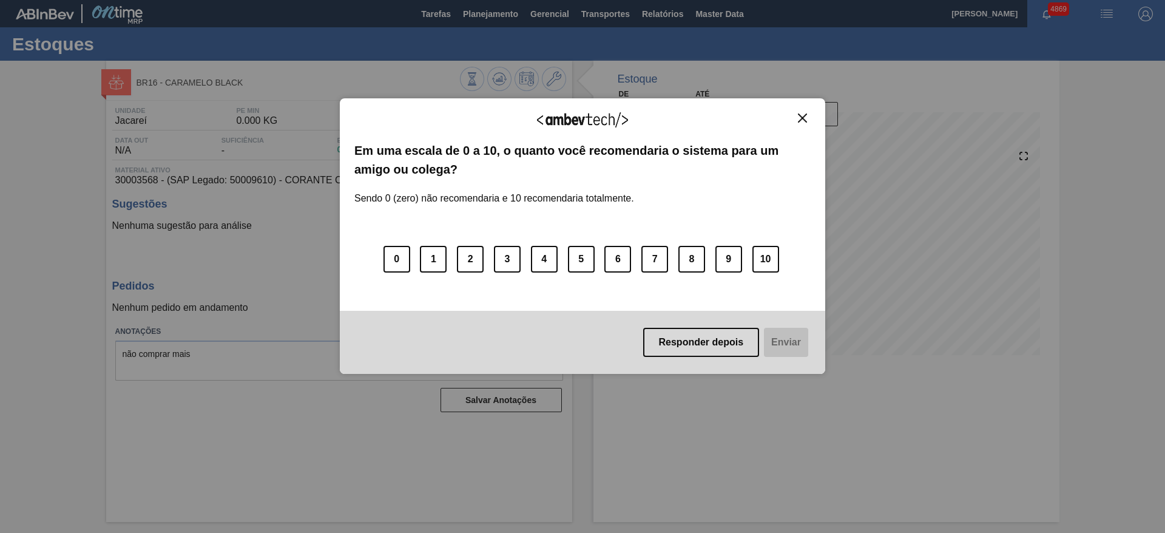
click at [798, 120] on img "Close" at bounding box center [802, 117] width 9 height 9
click at [797, 118] on button "Close" at bounding box center [802, 118] width 16 height 10
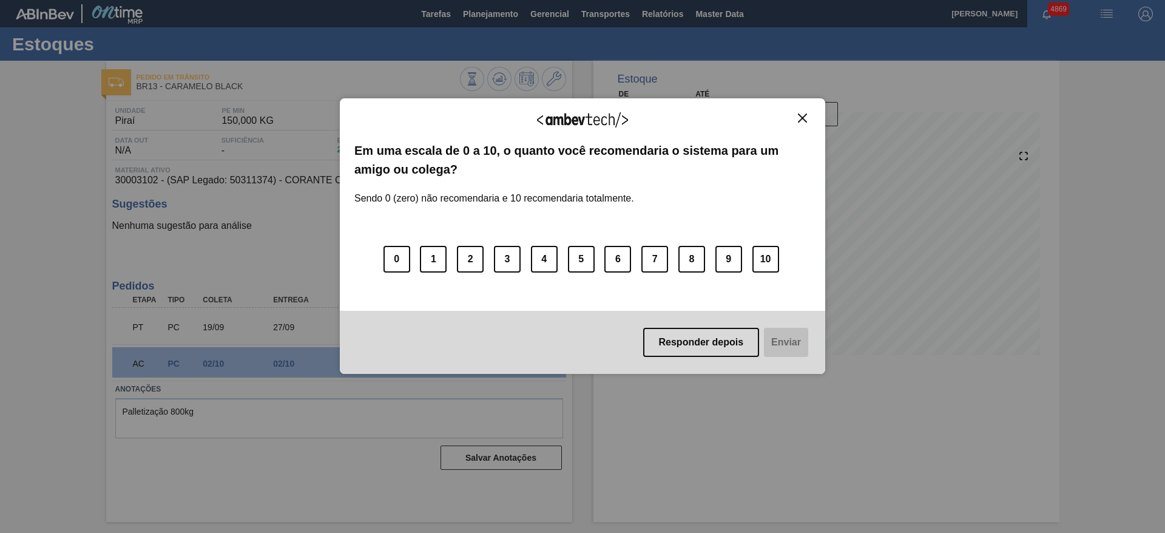
click at [806, 118] on img "Close" at bounding box center [802, 117] width 9 height 9
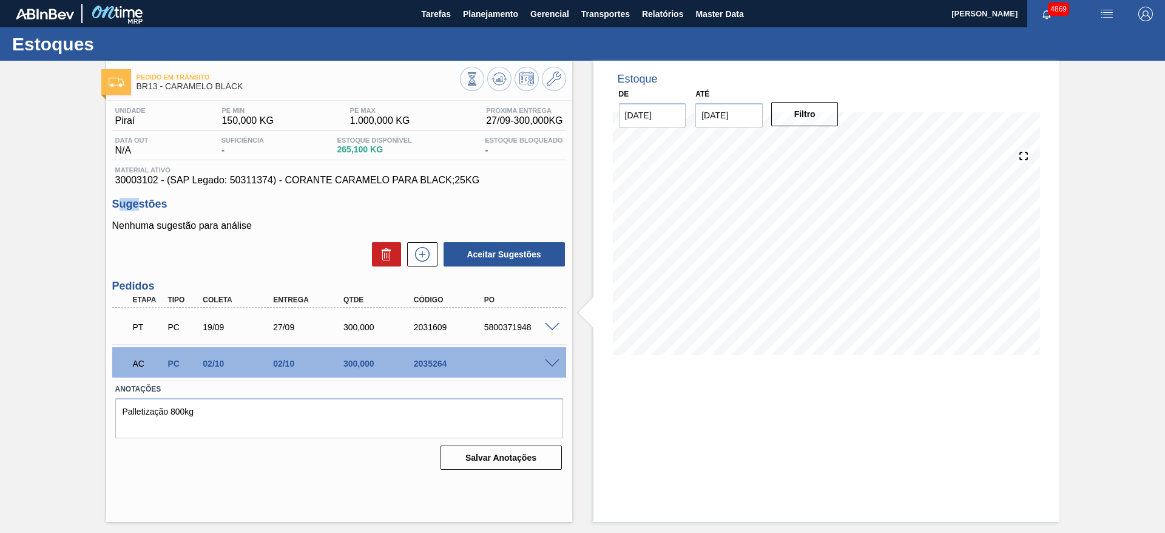
drag, startPoint x: 116, startPoint y: 186, endPoint x: 128, endPoint y: 184, distance: 11.6
click at [134, 186] on div "Unidade Piraí PE MIN 150,000 KG PE MAX 1.000,000 KG Próxima Entrega 27/09 - 300…" at bounding box center [339, 287] width 466 height 373
drag, startPoint x: 113, startPoint y: 179, endPoint x: 158, endPoint y: 179, distance: 44.9
click at [158, 179] on div "Material ativo 30003102 - (SAP Legado: 50311374) - CORANTE CARAMELO PARA BLACK;…" at bounding box center [339, 175] width 454 height 19
copy span "30003102"
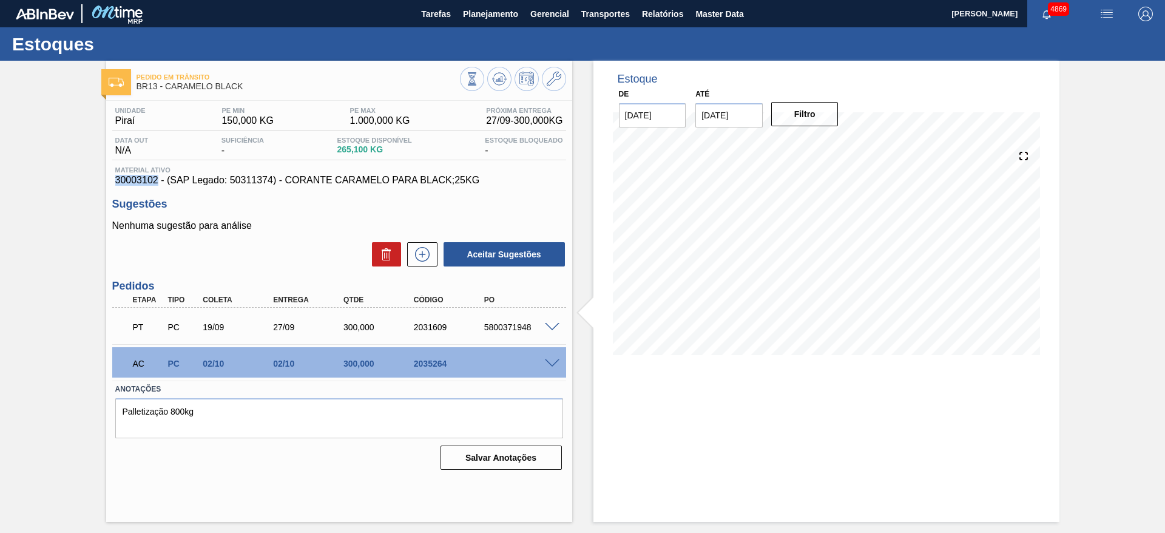
copy span "30003102"
click at [498, 22] on button "Planejamento" at bounding box center [490, 13] width 67 height 27
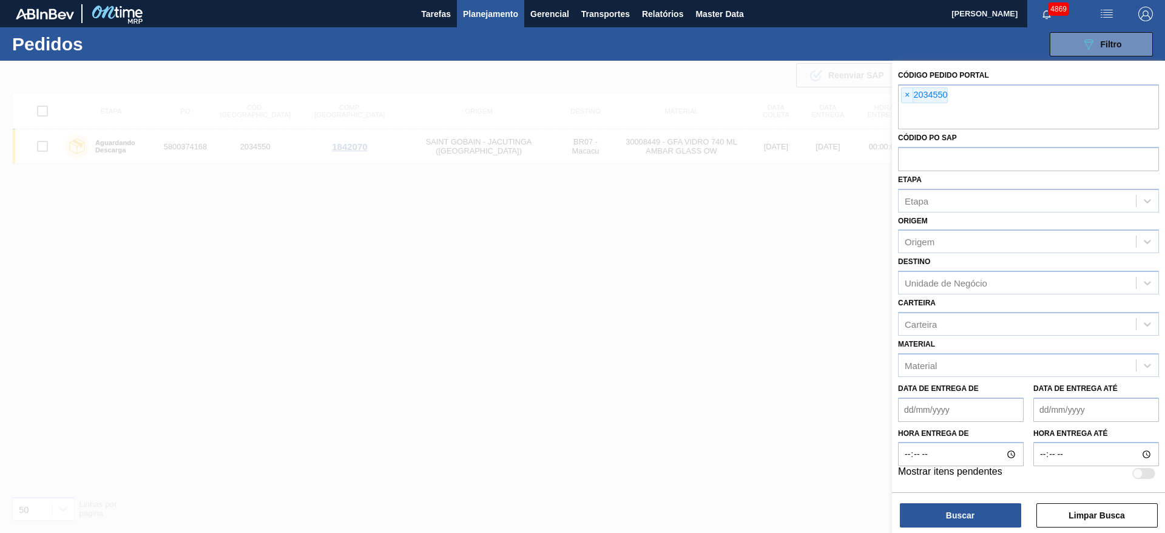
click at [899, 95] on div "× 2034550" at bounding box center [1028, 106] width 261 height 45
click at [906, 96] on span "×" at bounding box center [908, 95] width 12 height 15
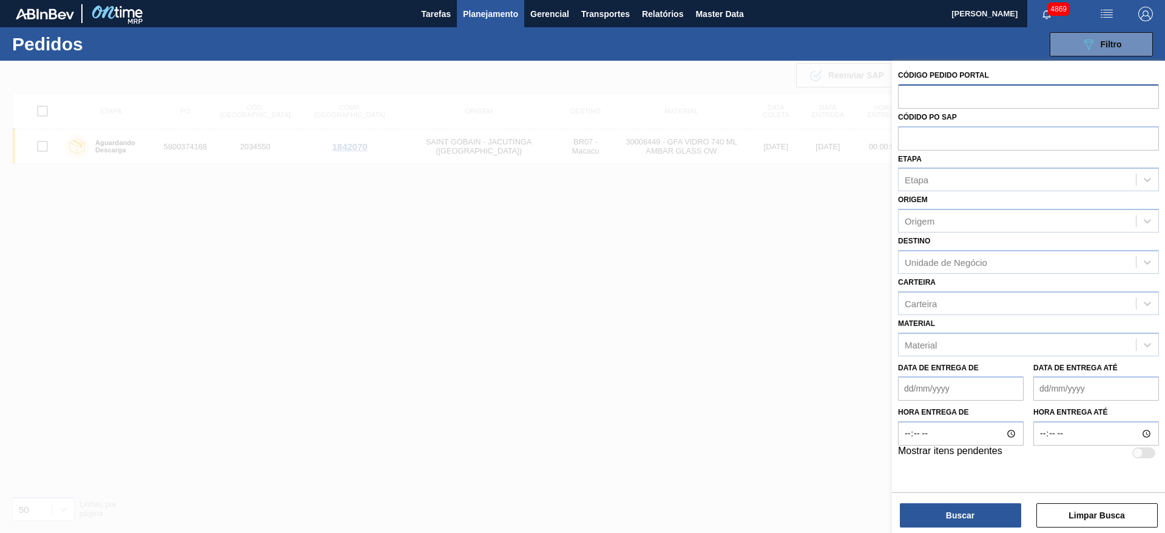
paste input "text"
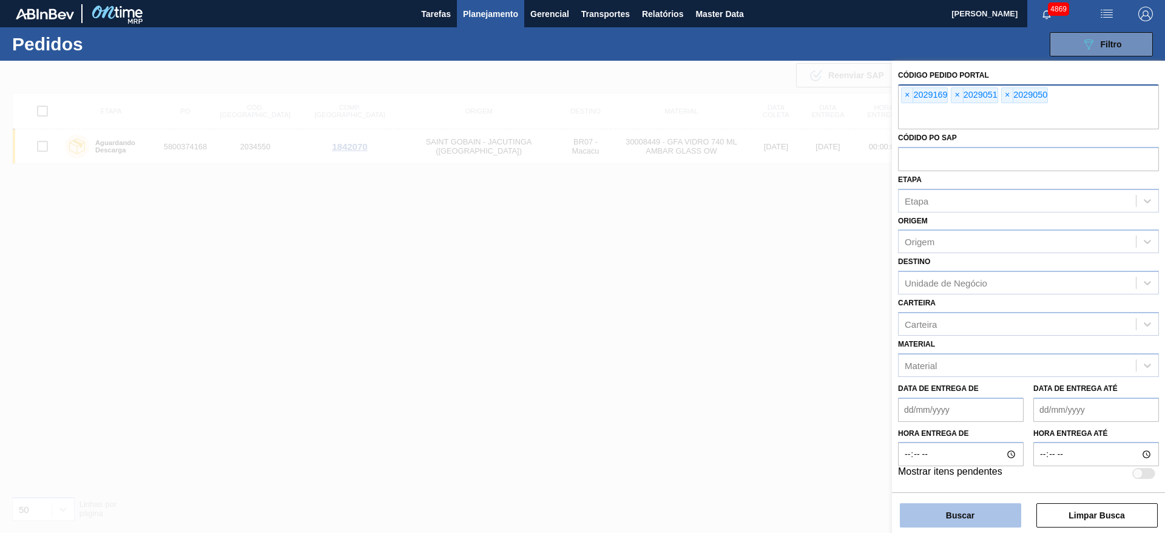
click at [946, 511] on button "Buscar" at bounding box center [960, 515] width 121 height 24
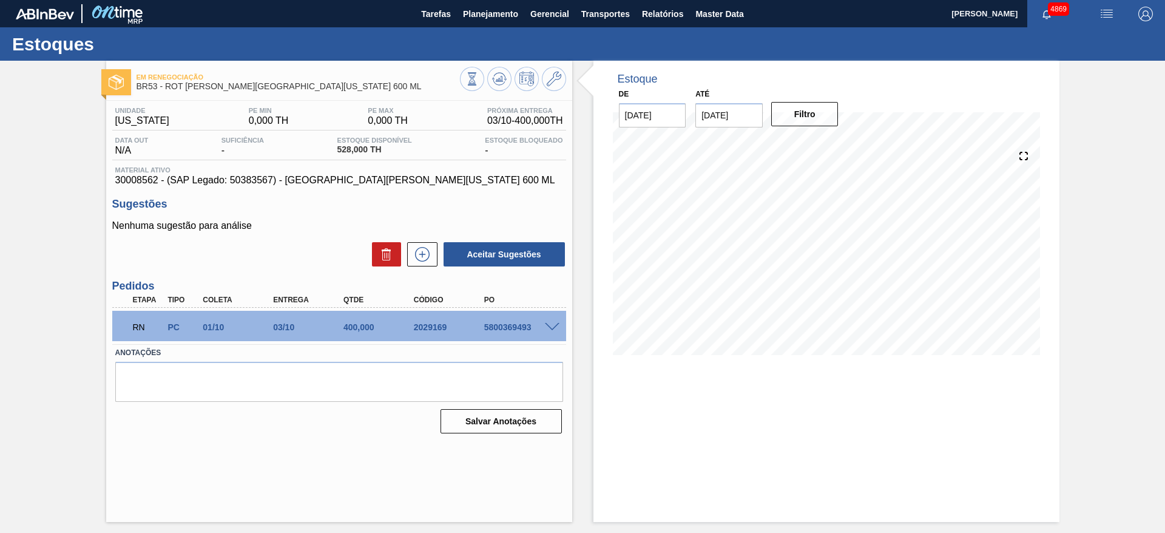
click at [552, 323] on span at bounding box center [552, 327] width 15 height 9
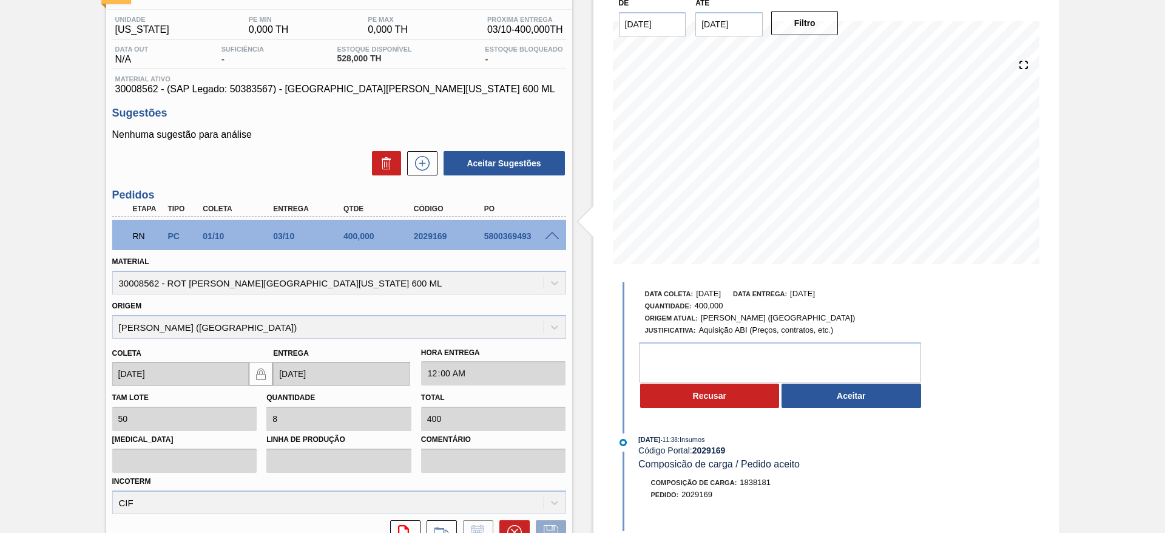
scroll to position [91, 0]
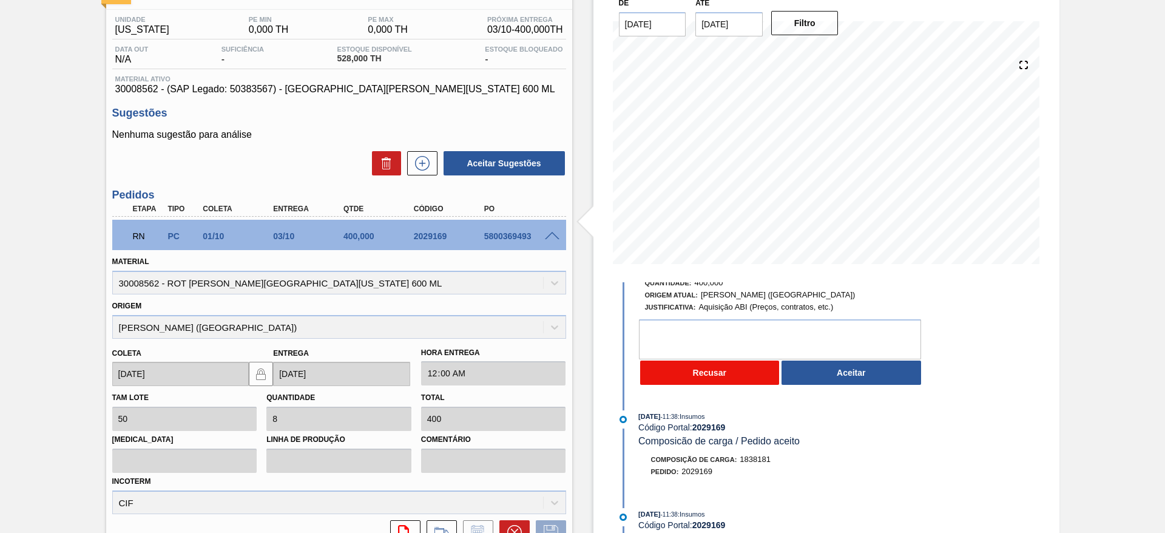
click at [726, 374] on button "Recusar" at bounding box center [710, 372] width 140 height 24
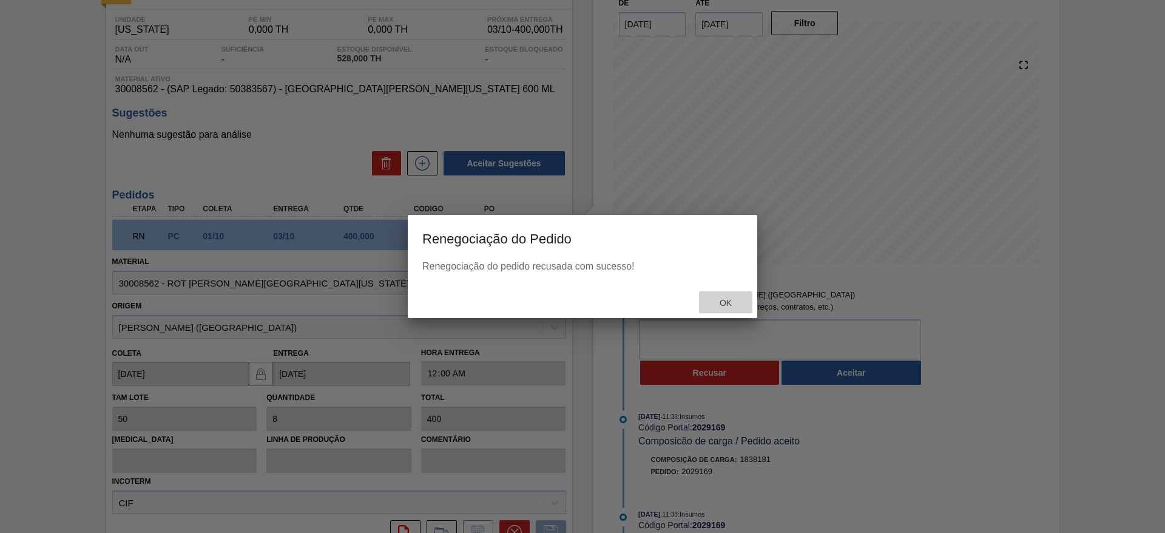
click at [715, 299] on span "Ok" at bounding box center [726, 303] width 32 height 10
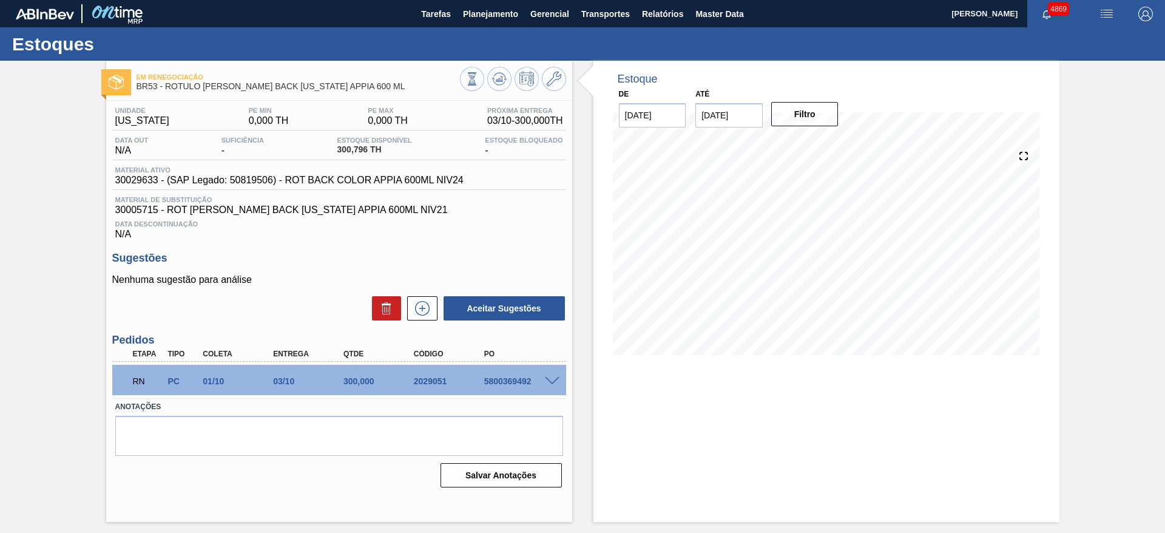
click at [550, 378] on span at bounding box center [552, 381] width 15 height 9
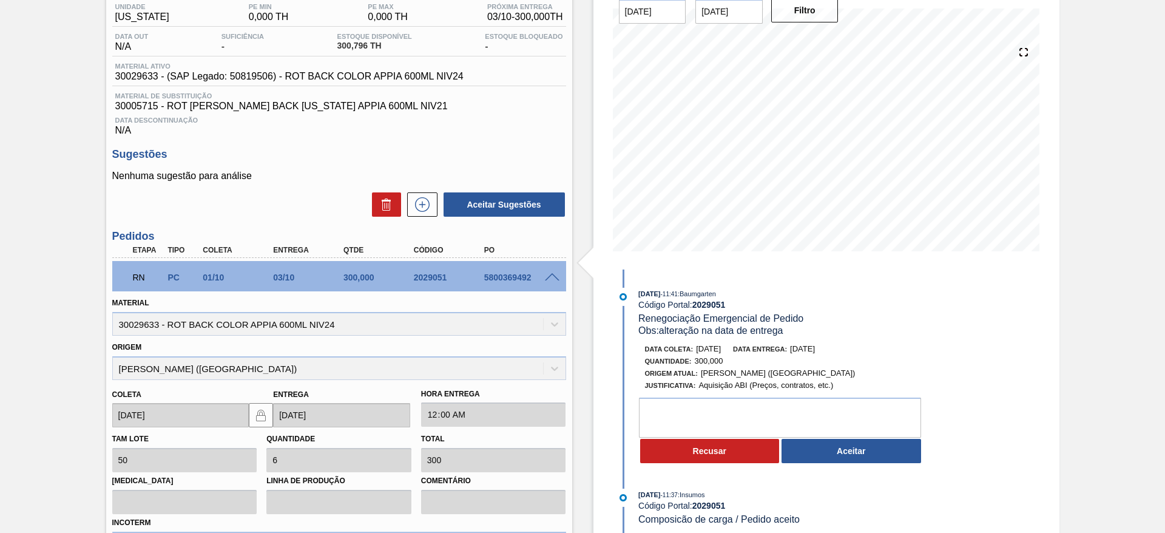
scroll to position [182, 0]
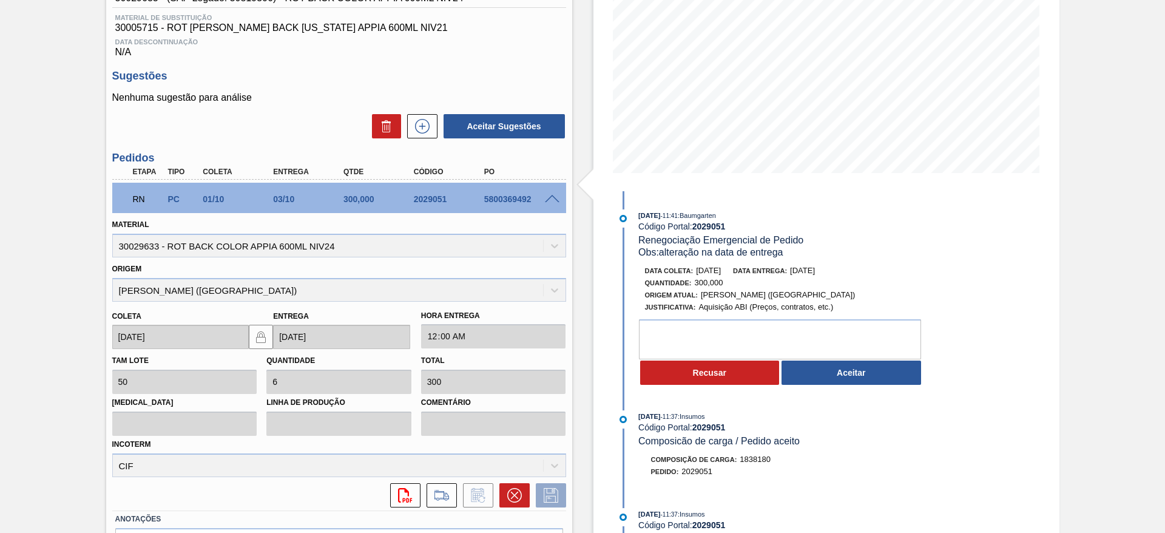
click at [692, 367] on button "Recusar" at bounding box center [710, 372] width 140 height 24
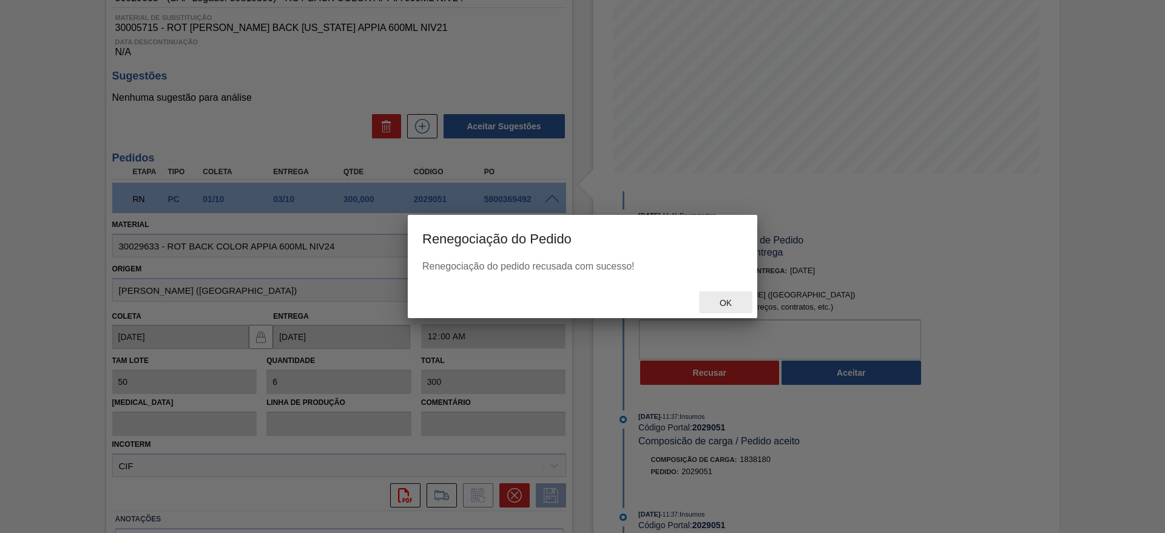
click at [721, 299] on span "Ok" at bounding box center [726, 303] width 32 height 10
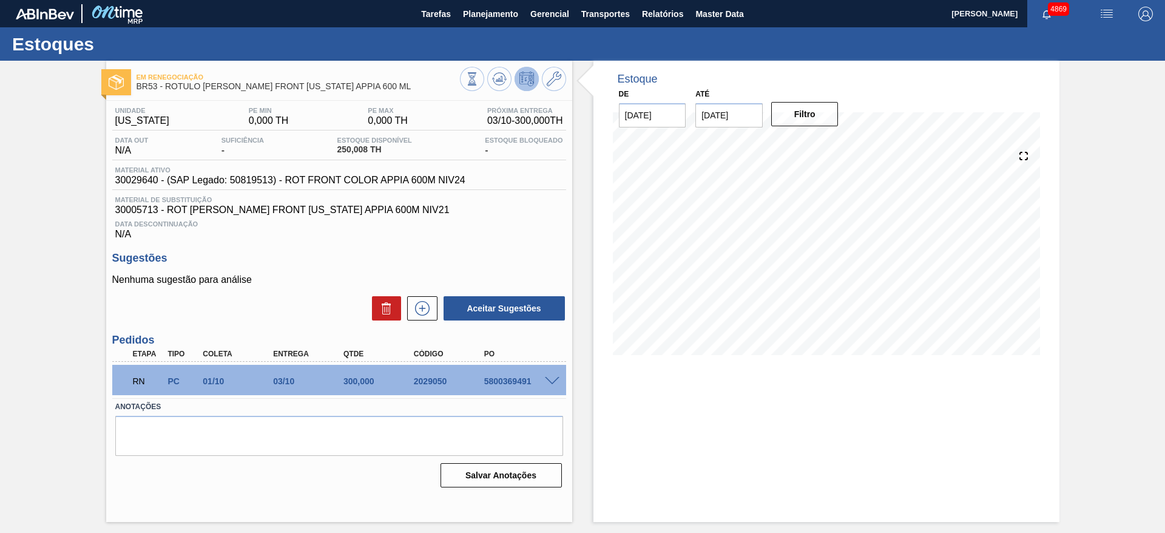
click at [554, 380] on span at bounding box center [552, 381] width 15 height 9
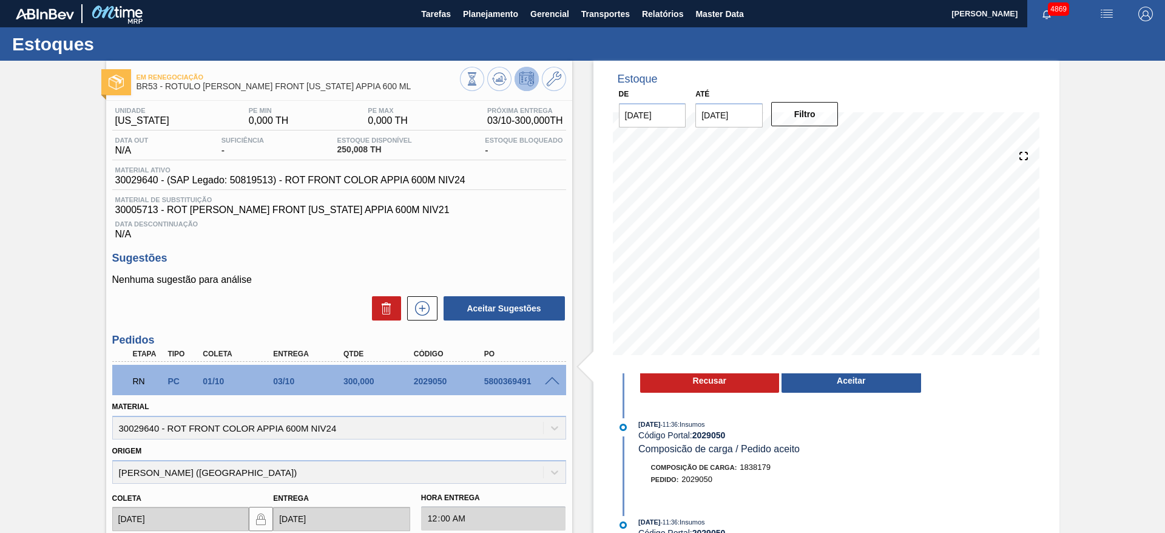
scroll to position [182, 0]
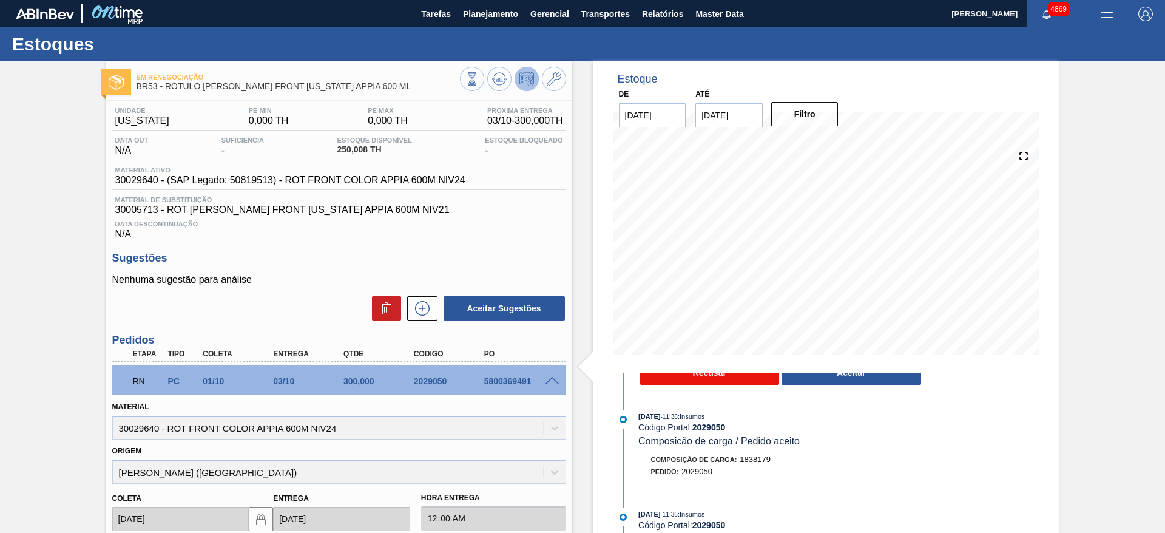
click at [761, 381] on button "Recusar" at bounding box center [710, 372] width 140 height 24
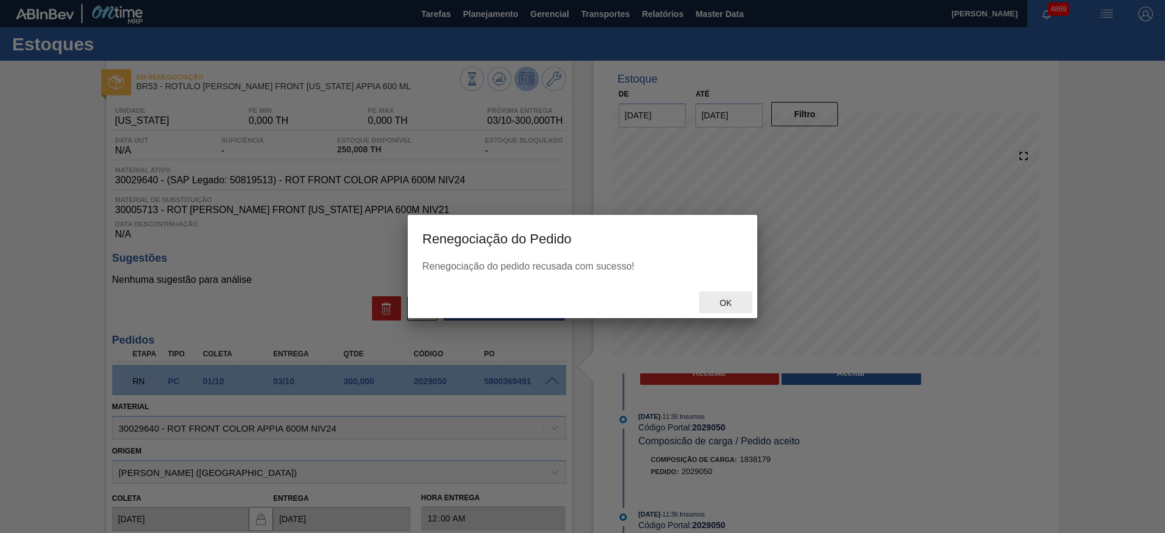
click at [731, 307] on span "Ok" at bounding box center [726, 303] width 32 height 10
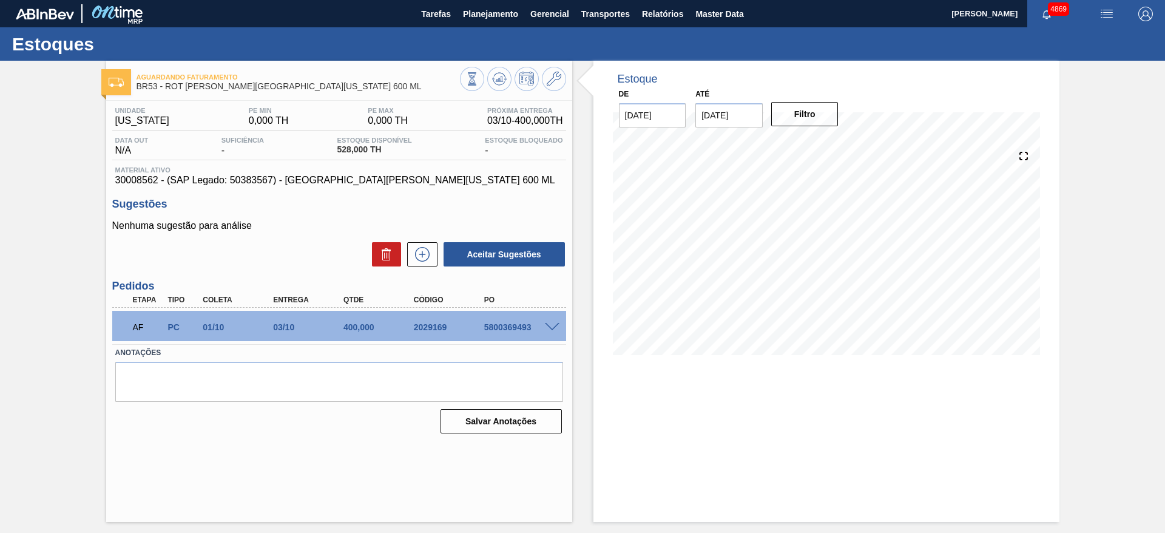
click at [555, 326] on span at bounding box center [552, 327] width 15 height 9
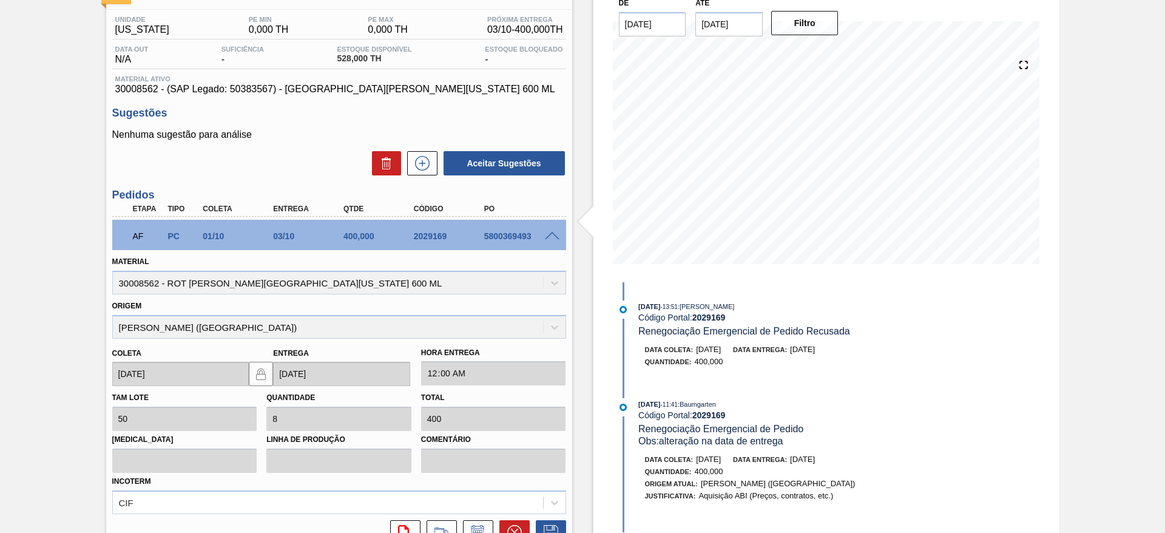
scroll to position [182, 0]
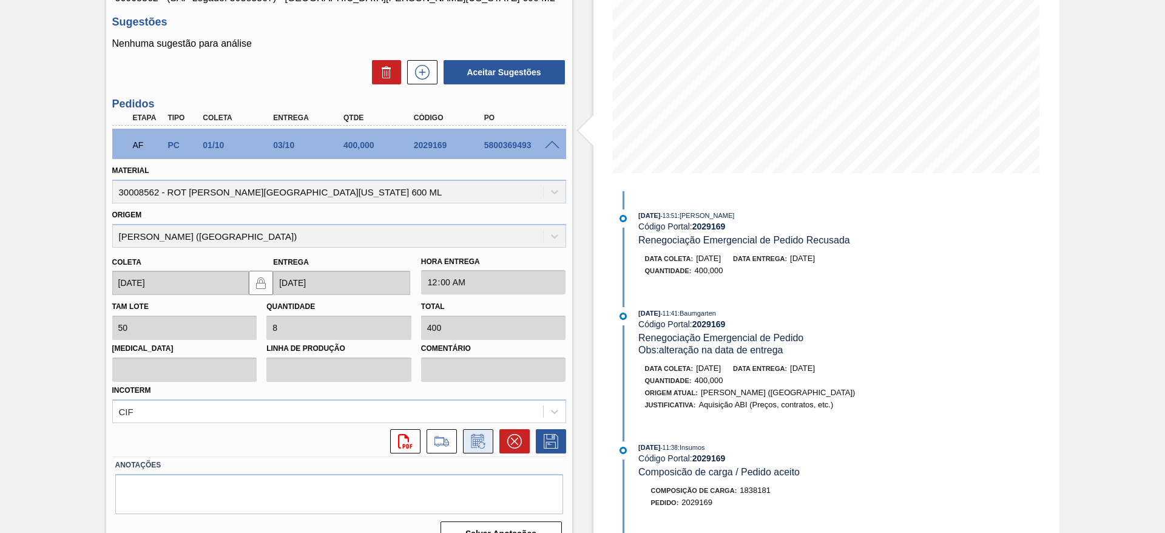
click at [482, 441] on icon at bounding box center [477, 441] width 19 height 15
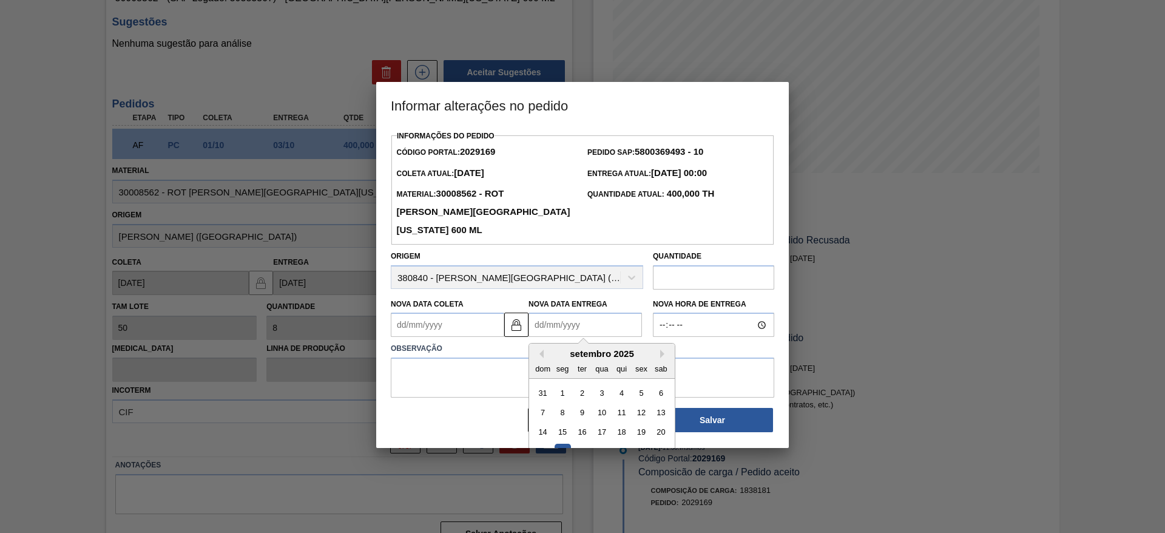
click at [561, 331] on Entrega2029169 "Nova Data Entrega" at bounding box center [584, 324] width 113 height 24
click at [662, 356] on button "Next Month" at bounding box center [664, 353] width 8 height 8
click at [617, 419] on div "9" at bounding box center [621, 412] width 16 height 16
type Coleta2029169 "[DATE]"
type Entrega2029169 "[DATE]"
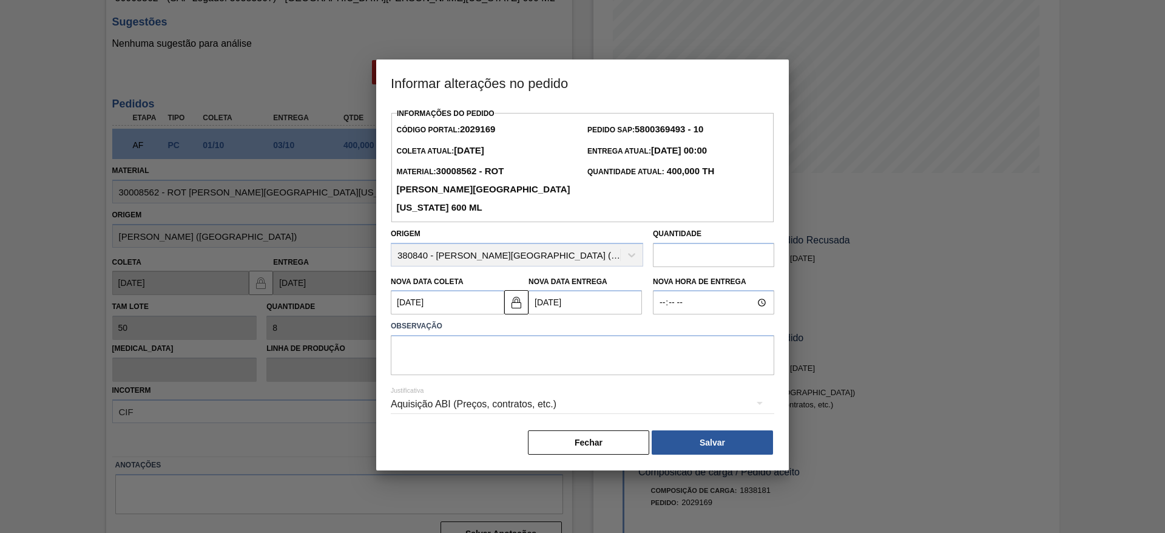
click at [668, 261] on input "text" at bounding box center [713, 255] width 121 height 24
type input "600"
click at [594, 358] on textarea at bounding box center [582, 355] width 383 height 40
paste textarea "data e quantidade"
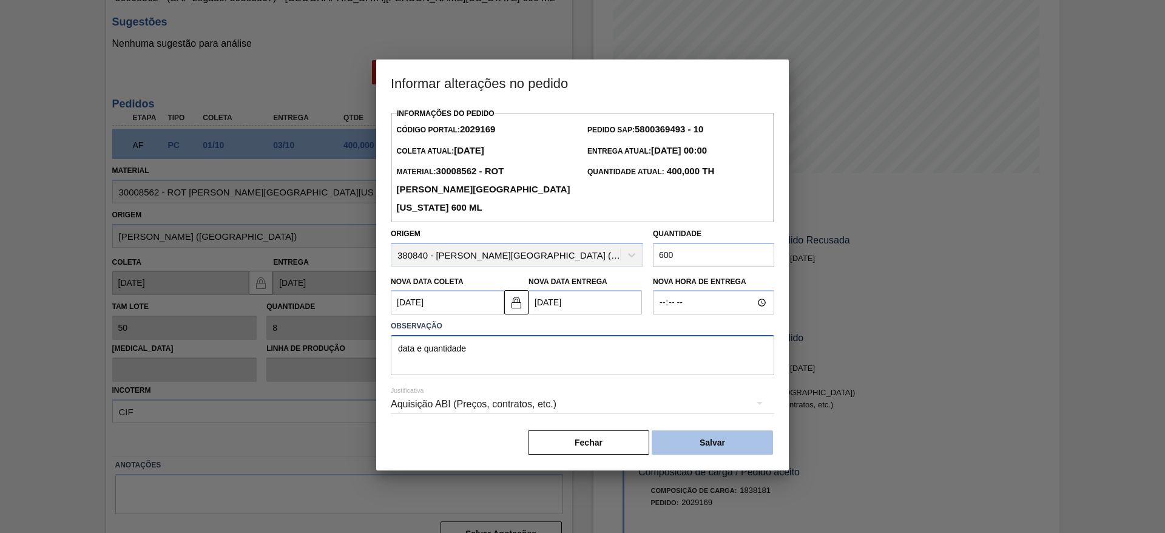
type textarea "data e quantidade"
click at [715, 445] on button "Salvar" at bounding box center [712, 442] width 121 height 24
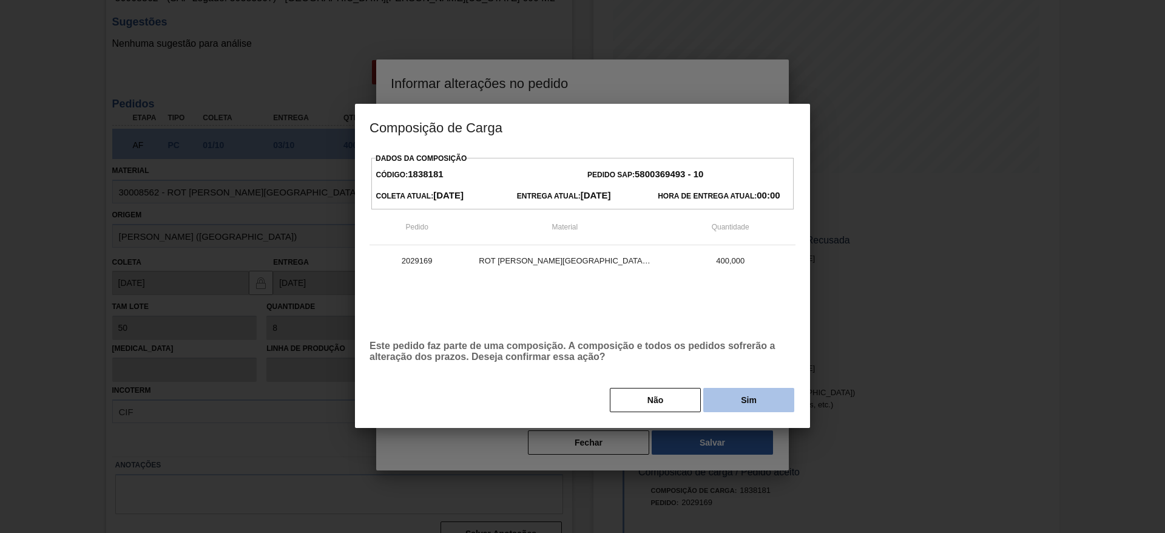
click at [726, 392] on button "Sim" at bounding box center [748, 400] width 91 height 24
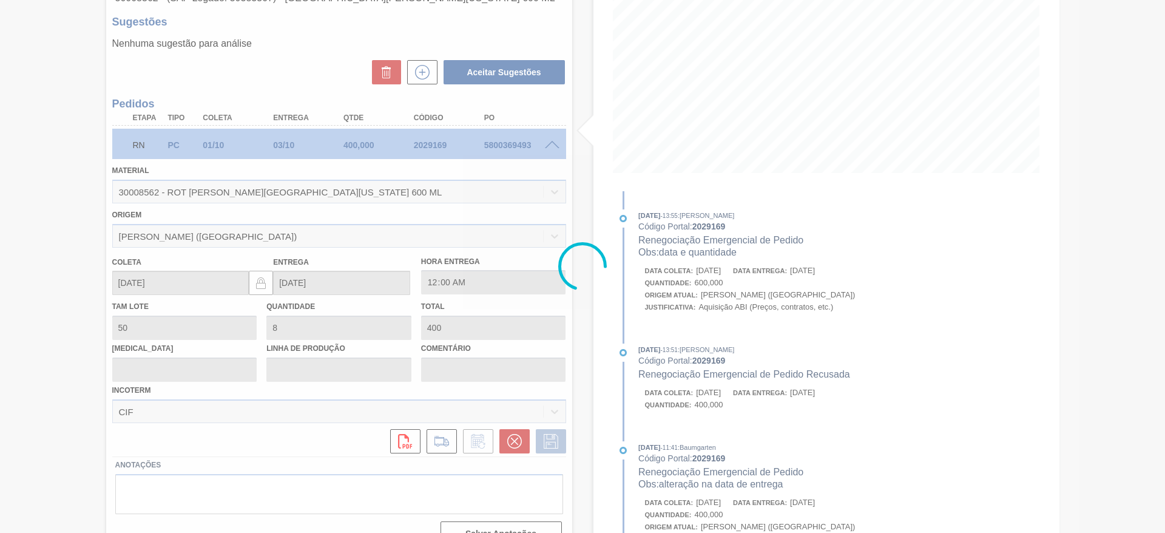
scroll to position [0, 0]
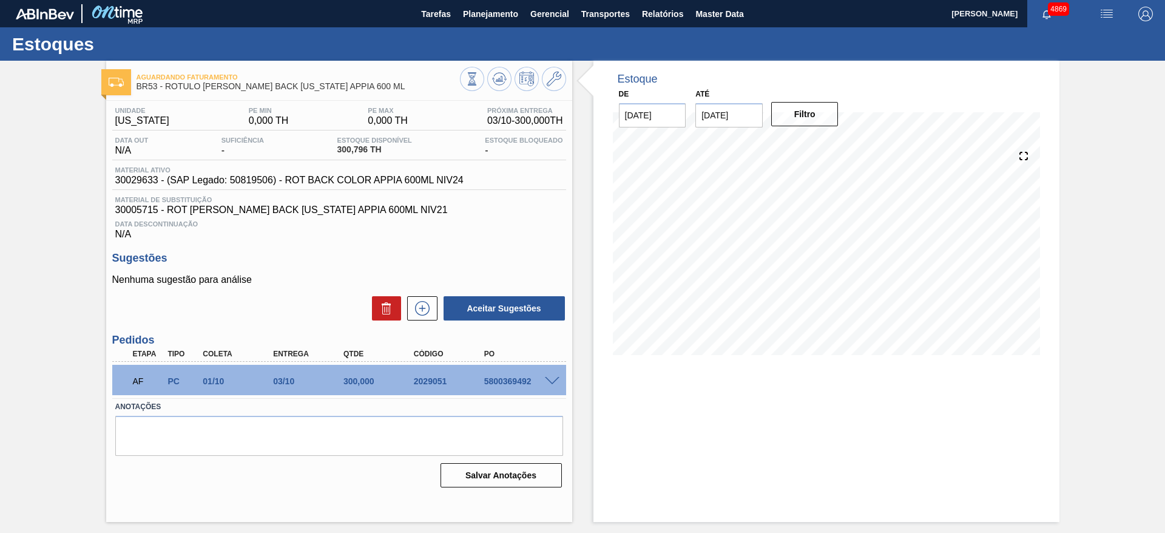
click at [555, 379] on span at bounding box center [552, 381] width 15 height 9
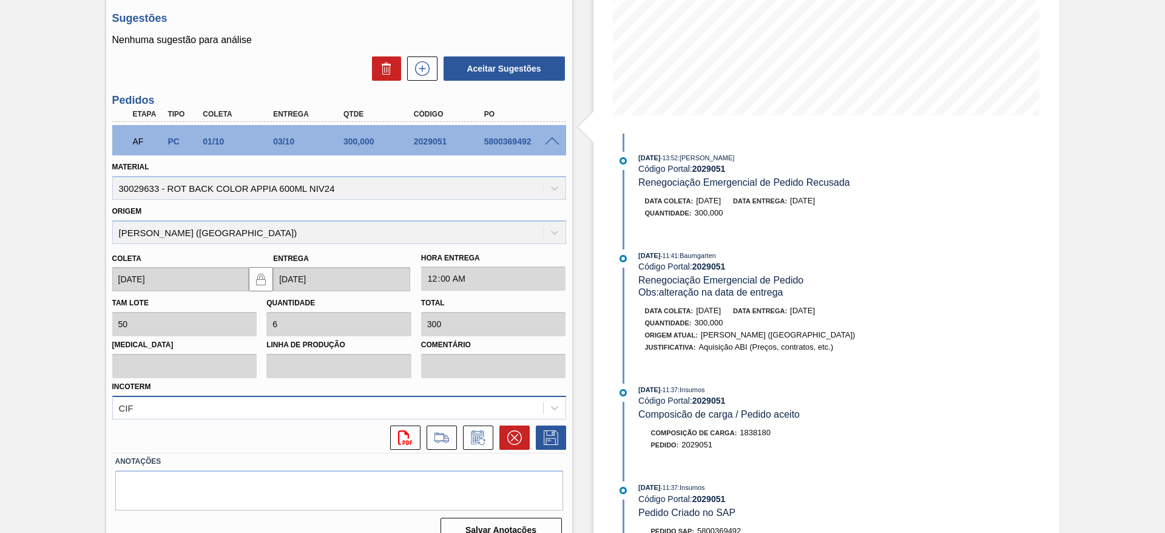
scroll to position [259, 0]
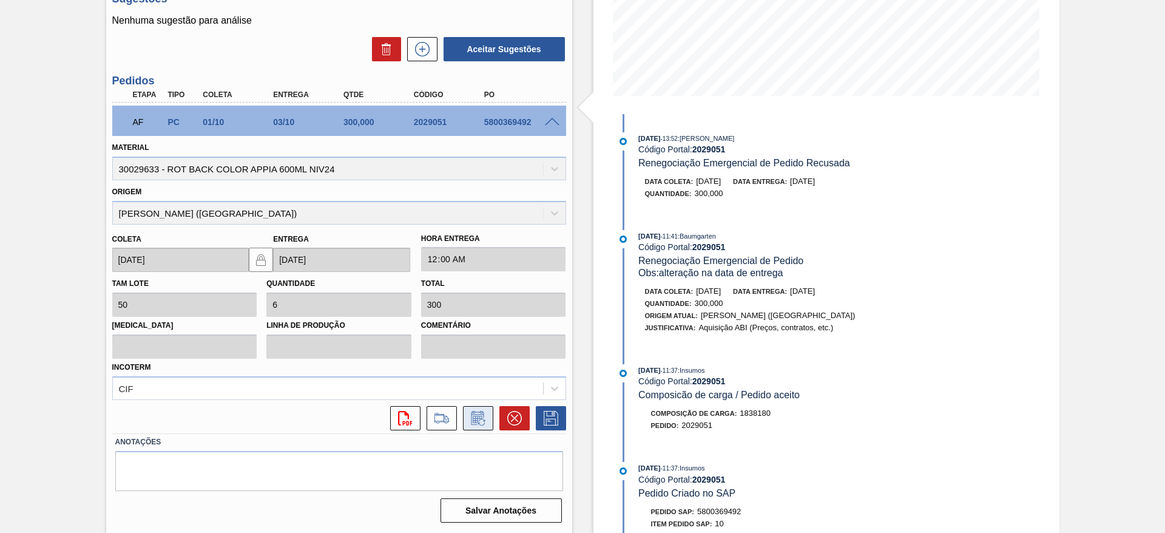
click at [484, 416] on icon at bounding box center [477, 418] width 19 height 15
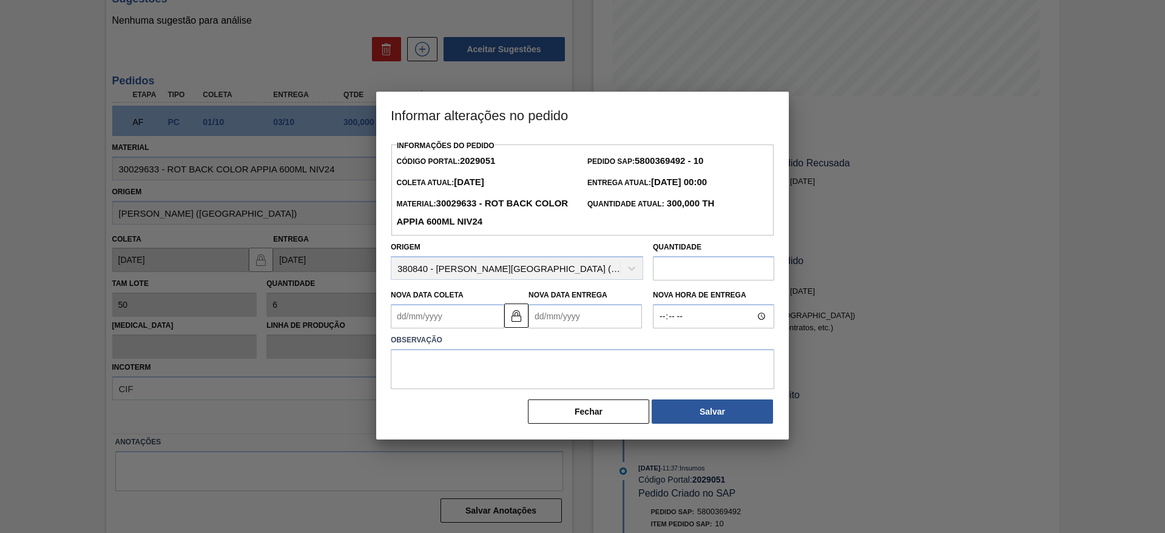
click at [451, 324] on Coleta2029051 "Nova Data Coleta" at bounding box center [447, 316] width 113 height 24
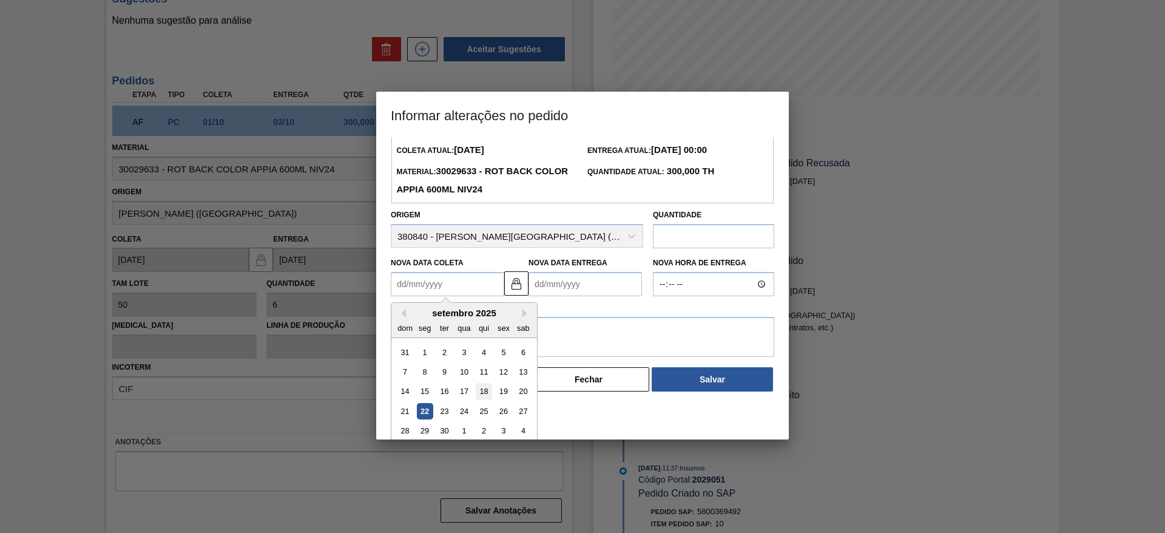
scroll to position [41, 0]
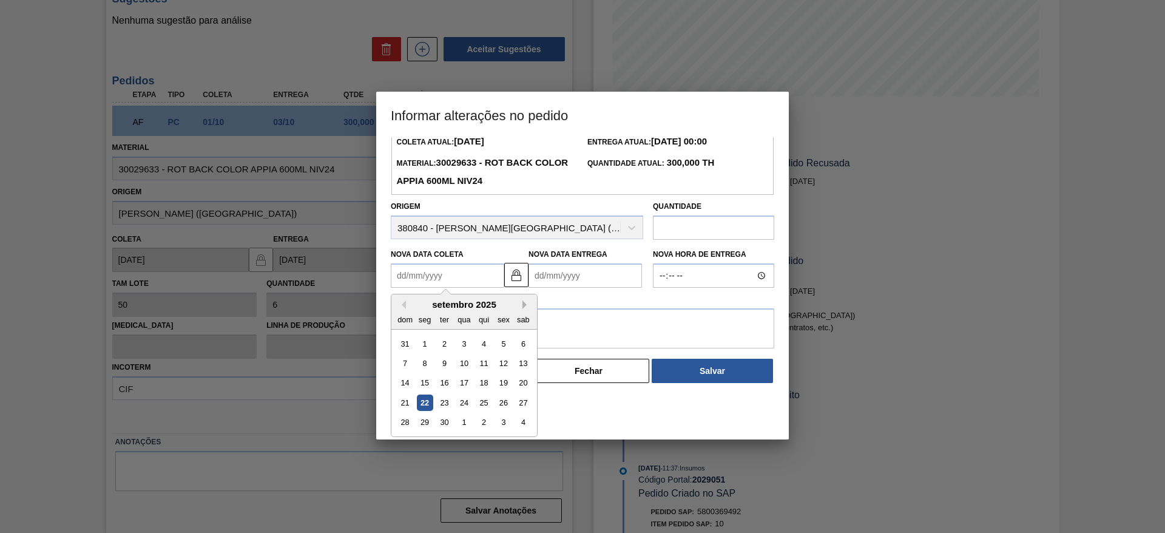
click at [522, 303] on button "Next Month" at bounding box center [526, 304] width 8 height 8
click at [451, 359] on div "7" at bounding box center [444, 363] width 16 height 16
type Coleta2029051 "[DATE]"
type Entrega2029051 "[DATE]"
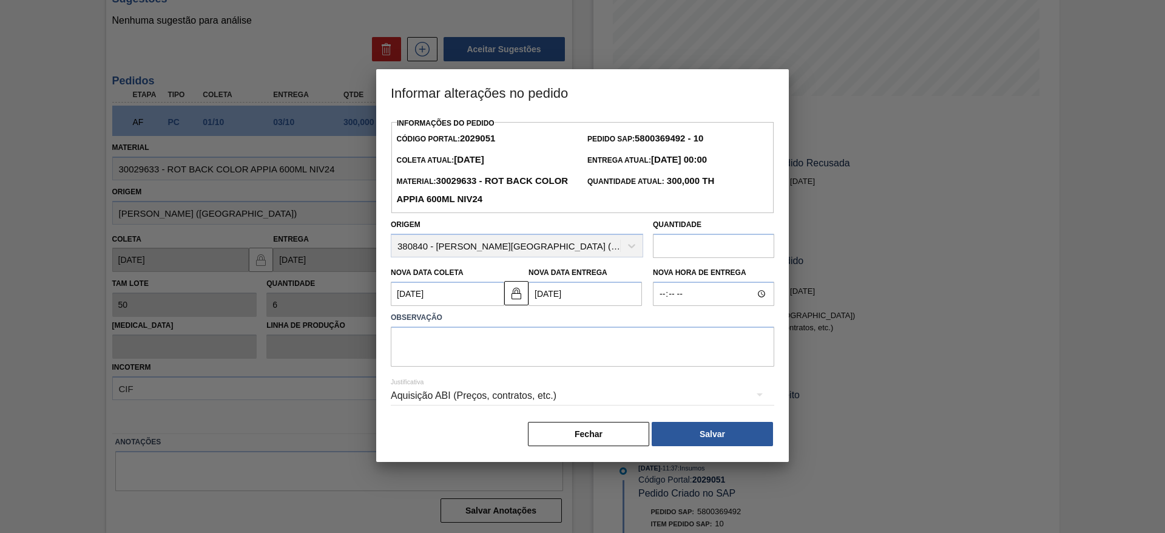
click at [683, 241] on input "text" at bounding box center [713, 246] width 121 height 24
type input "500"
click at [471, 342] on textarea at bounding box center [582, 346] width 383 height 40
type textarea "d"
paste textarea "data e quantidade"
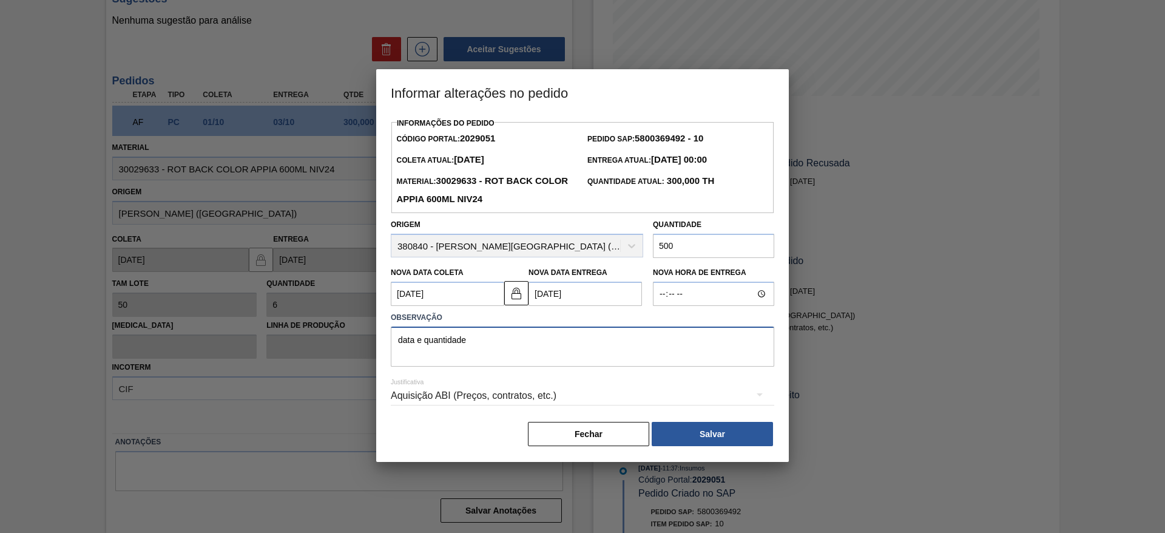
type textarea "data e quantidade"
click at [640, 399] on div "Aquisição ABI (Preços, contratos, etc.)" at bounding box center [582, 396] width 383 height 34
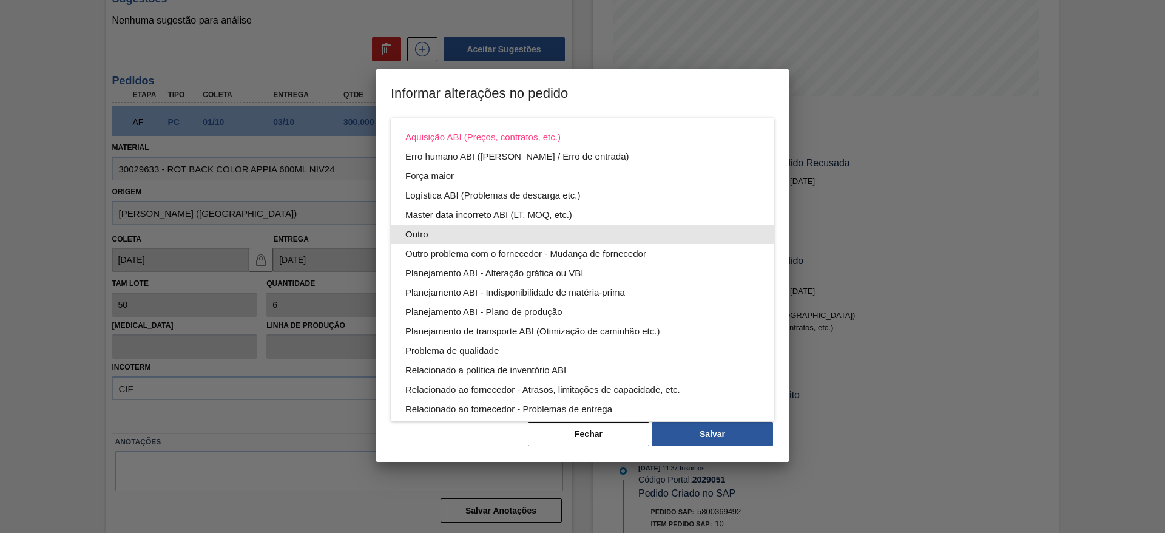
click at [491, 230] on div "Outro" at bounding box center [582, 233] width 354 height 19
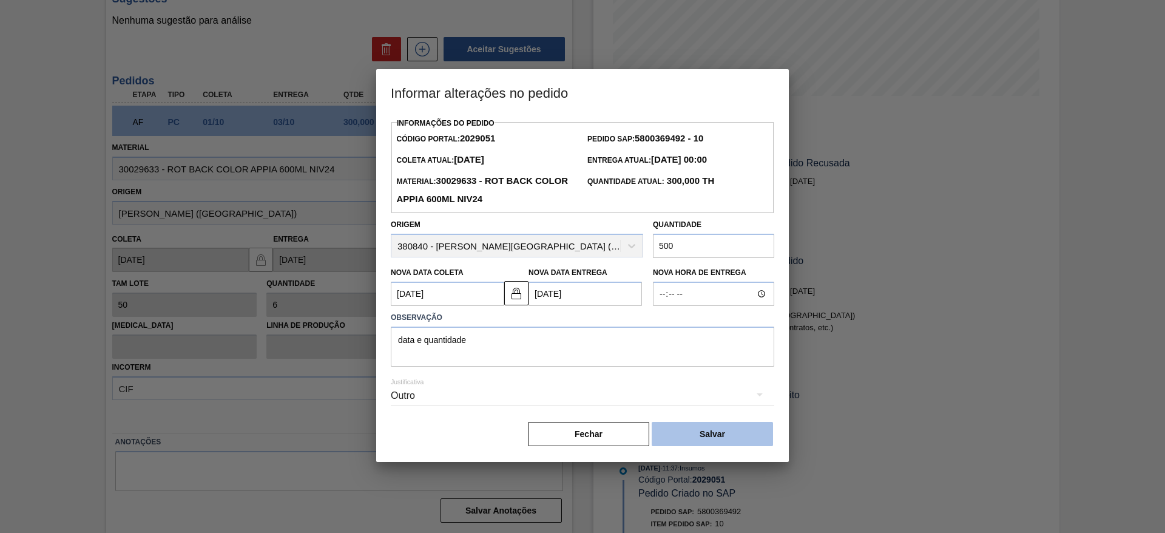
click at [759, 434] on button "Salvar" at bounding box center [712, 434] width 121 height 24
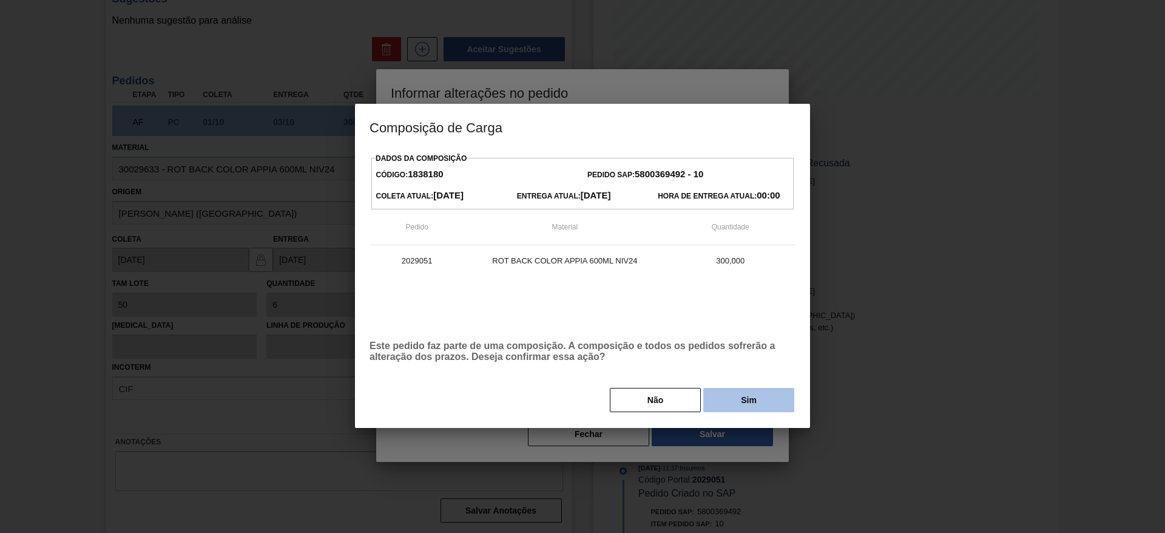
click at [762, 402] on button "Sim" at bounding box center [748, 400] width 91 height 24
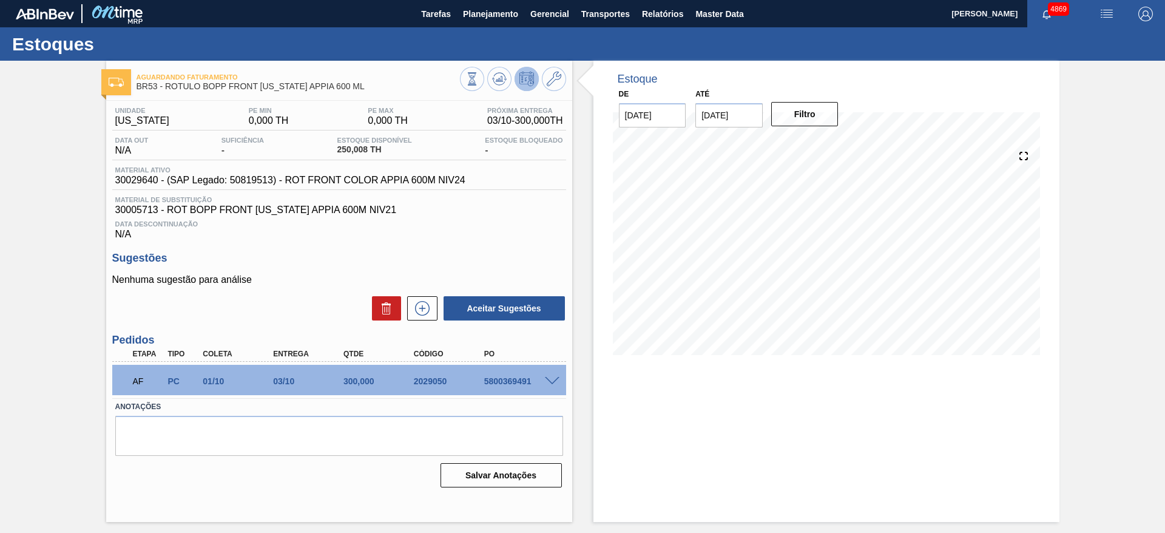
click at [554, 380] on span at bounding box center [552, 381] width 15 height 9
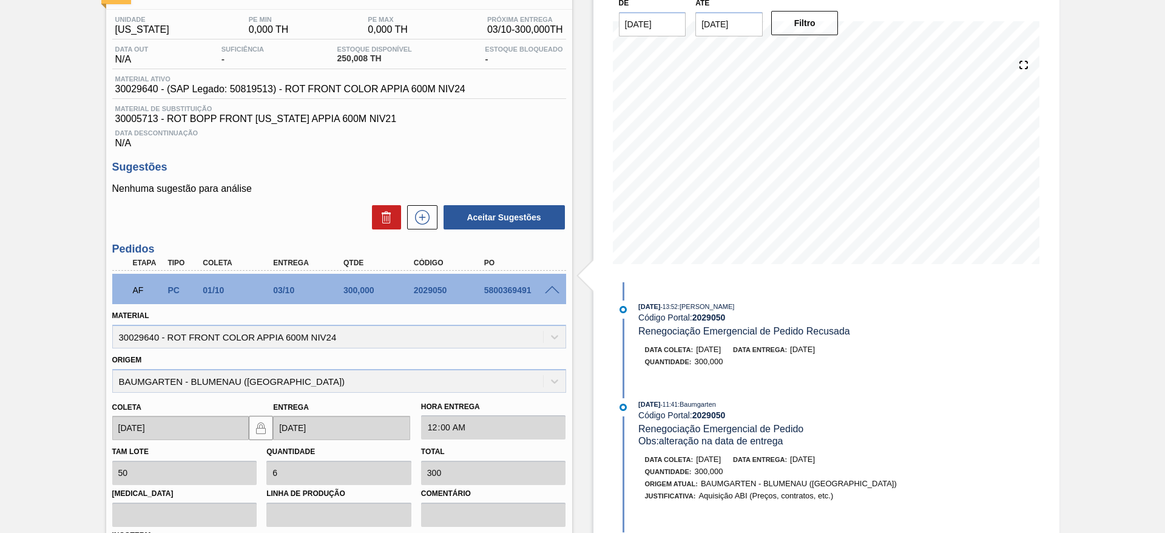
scroll to position [259, 0]
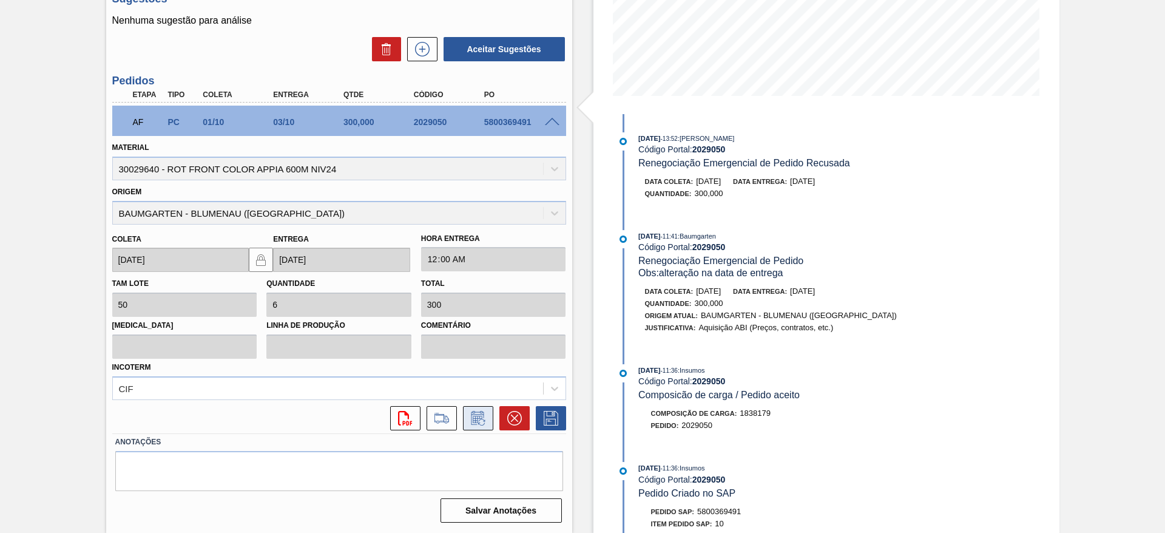
click at [474, 417] on icon at bounding box center [477, 418] width 19 height 15
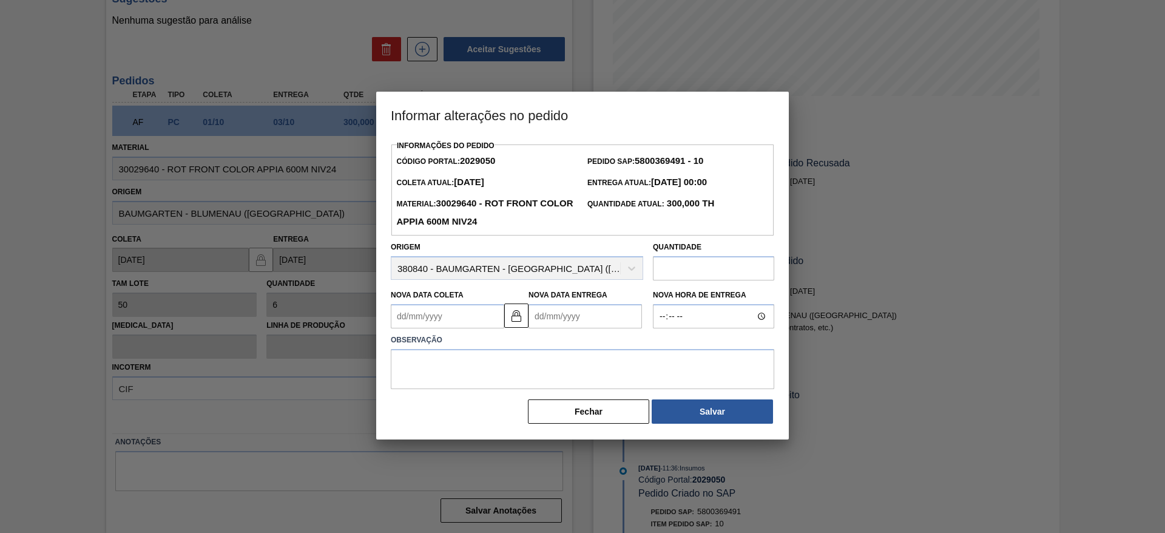
click at [442, 322] on Coleta2029050 "Nova Data Coleta" at bounding box center [447, 316] width 113 height 24
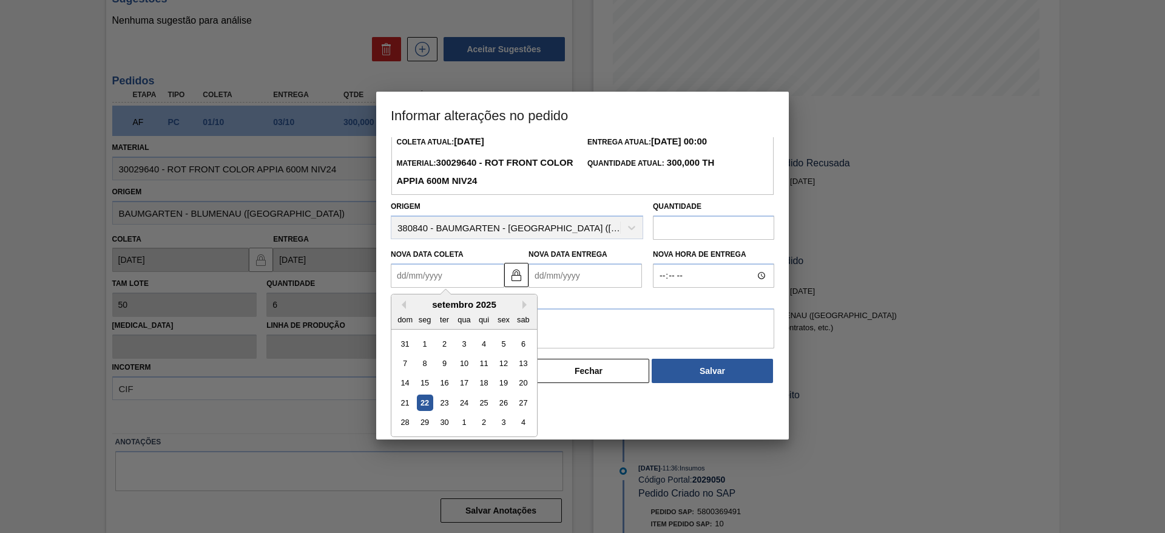
click at [525, 302] on div "setembro 2025" at bounding box center [464, 304] width 146 height 10
click at [525, 307] on button "Next Month" at bounding box center [526, 304] width 8 height 8
click at [450, 367] on div "7" at bounding box center [444, 363] width 16 height 16
type Coleta2029050 "[DATE]"
type Entrega2029050 "[DATE]"
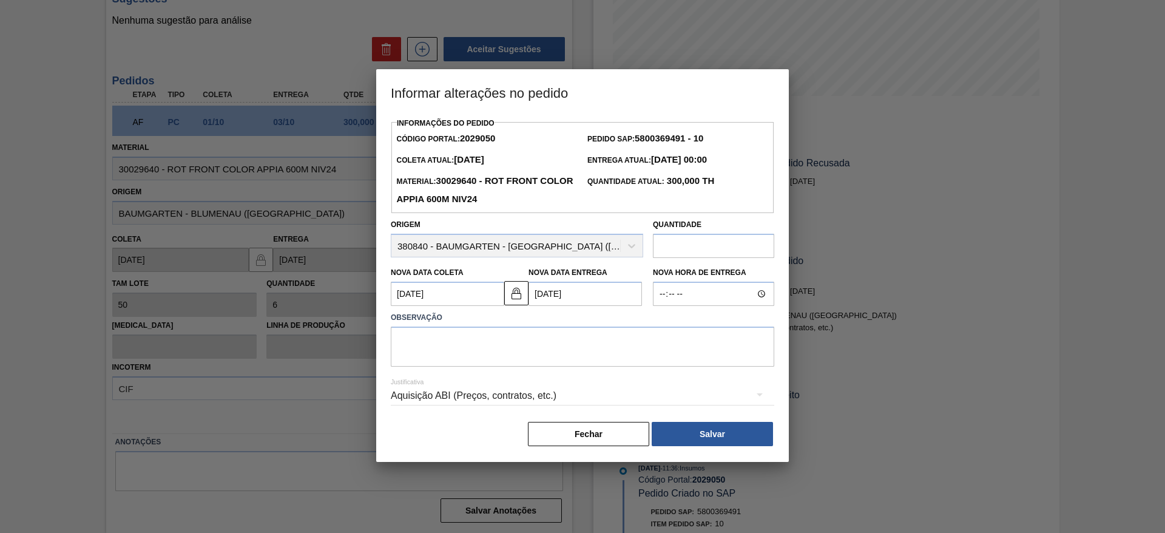
scroll to position [0, 0]
click at [447, 348] on textarea at bounding box center [582, 346] width 383 height 40
drag, startPoint x: 489, startPoint y: 348, endPoint x: 344, endPoint y: 351, distance: 145.0
click at [344, 351] on div "Informar alterações no pedido Informações do Pedido Código Portal: 2029050 Pedi…" at bounding box center [582, 266] width 1165 height 533
type textarea "data e quantidade"
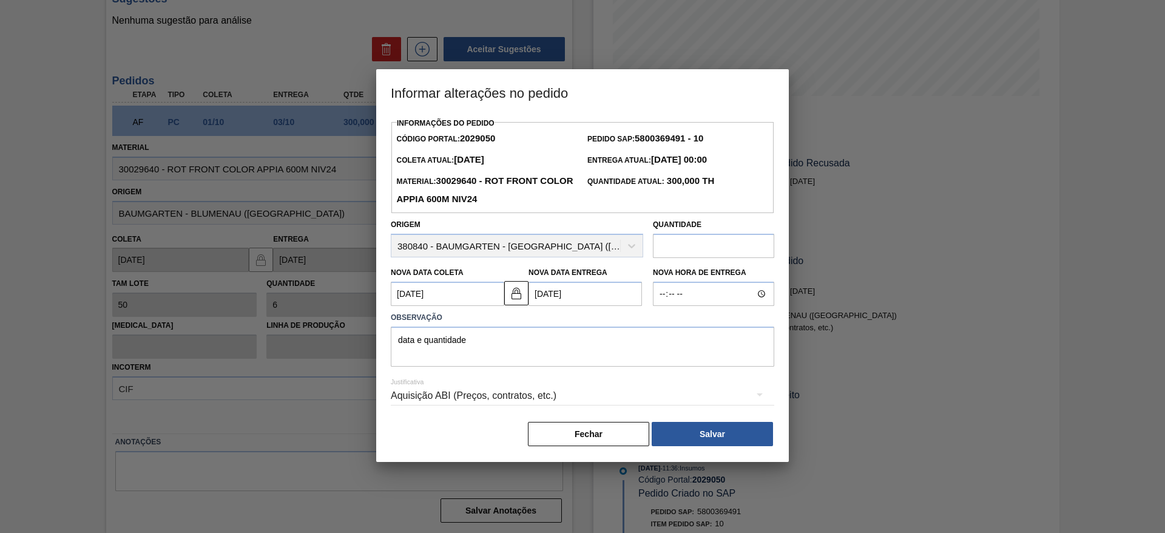
click at [711, 245] on input "text" at bounding box center [713, 246] width 121 height 24
type input "500"
click at [688, 400] on div "Aquisição ABI (Preços, contratos, etc.)" at bounding box center [582, 396] width 383 height 34
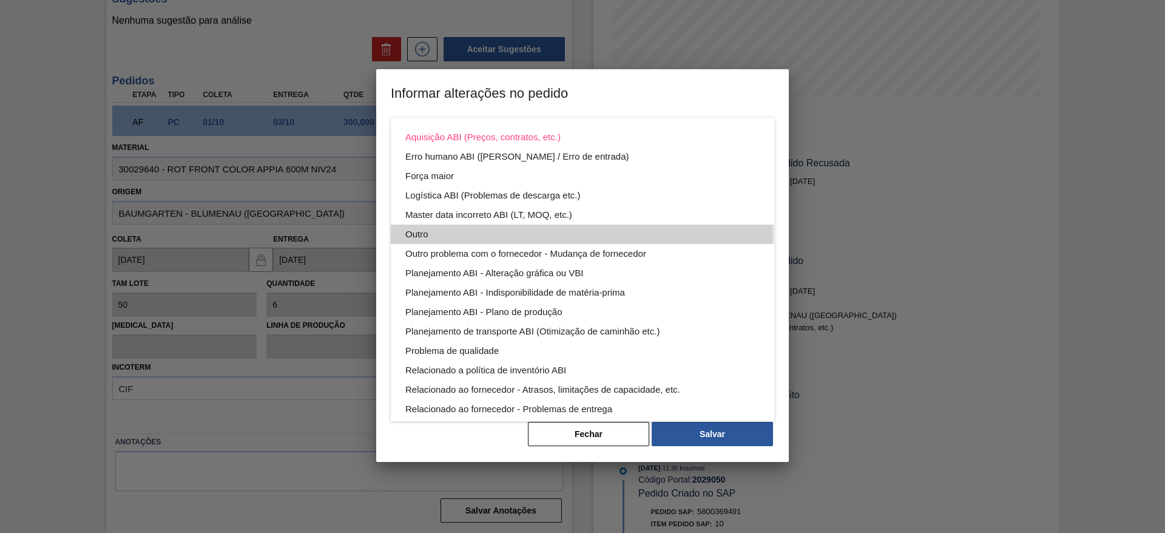
click at [544, 233] on div "Outro" at bounding box center [582, 233] width 354 height 19
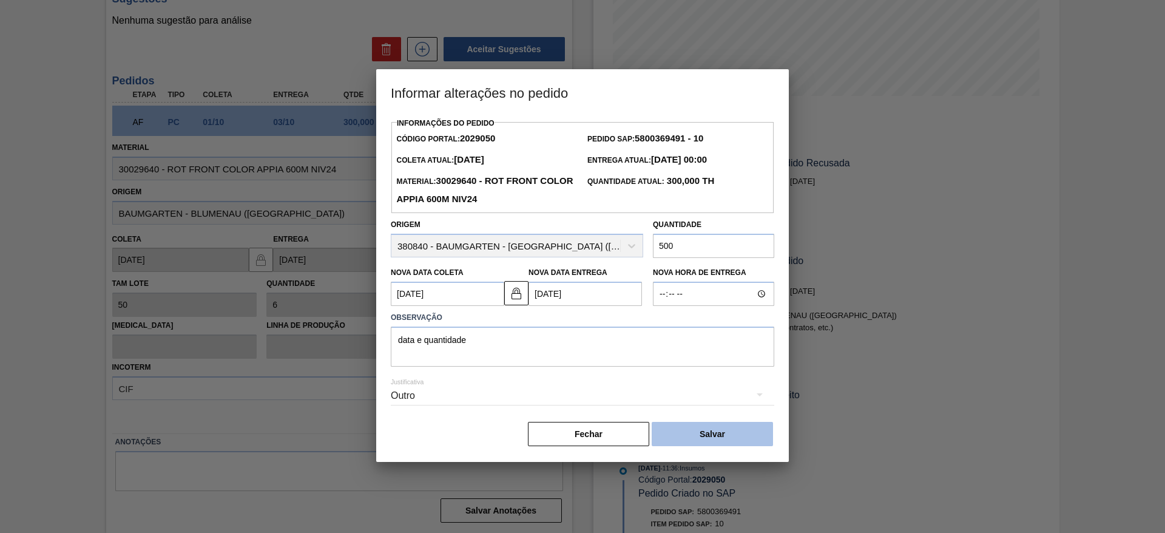
click at [741, 436] on button "Salvar" at bounding box center [712, 434] width 121 height 24
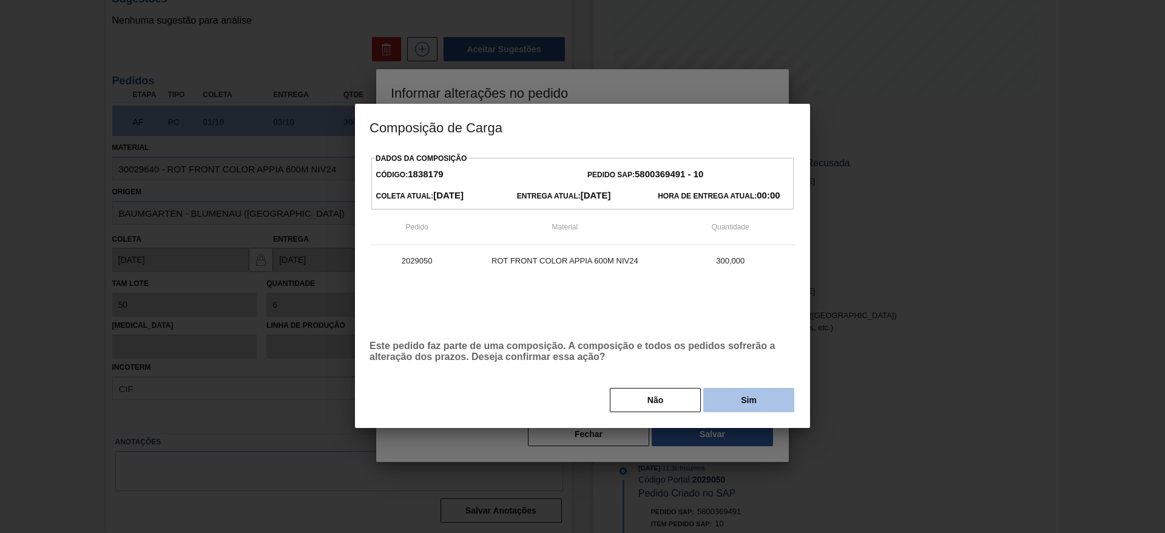
click at [745, 402] on button "Sim" at bounding box center [748, 400] width 91 height 24
